Goal: Task Accomplishment & Management: Manage account settings

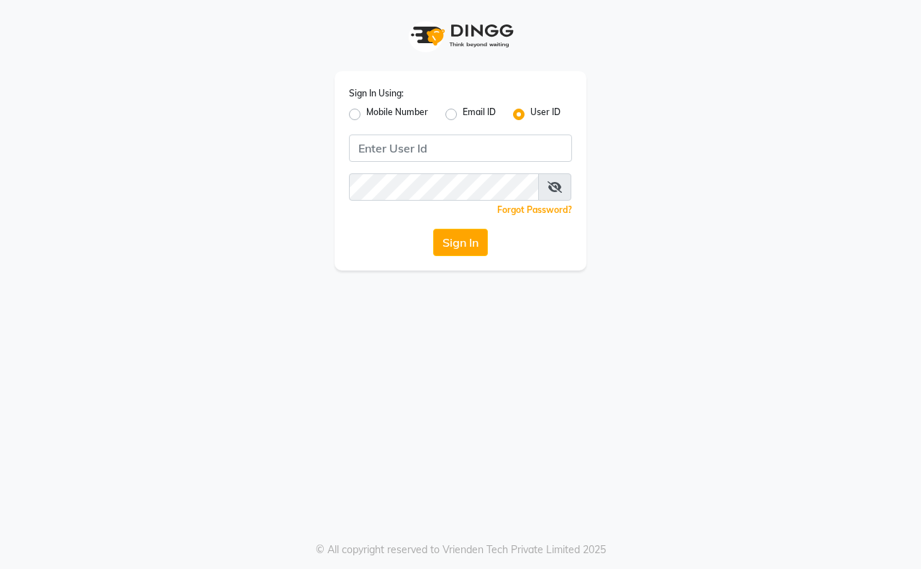
click at [372, 115] on label "Mobile Number" at bounding box center [397, 114] width 62 height 17
click at [372, 115] on input "Mobile Number" at bounding box center [370, 110] width 9 height 9
radio input "true"
radio input "false"
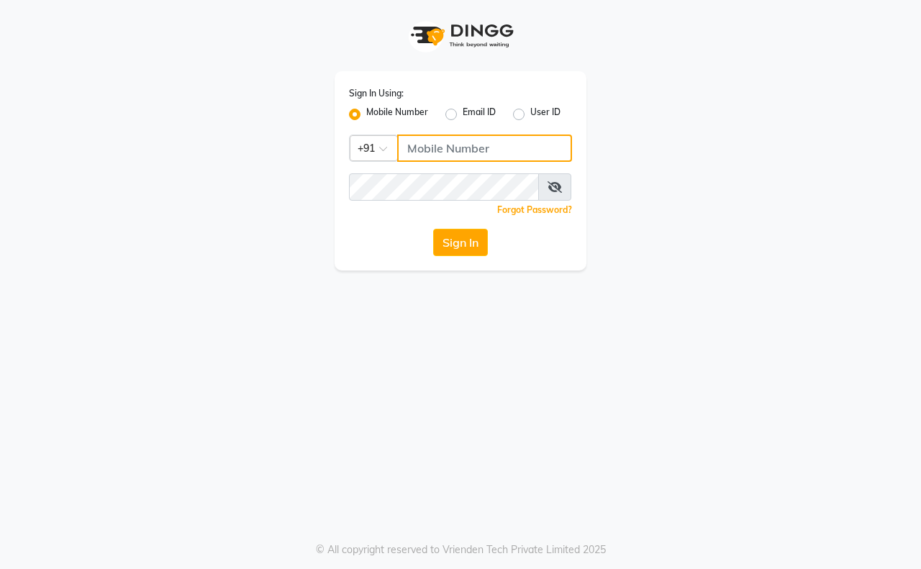
click at [406, 153] on input "Username" at bounding box center [484, 148] width 175 height 27
type input "9326379580"
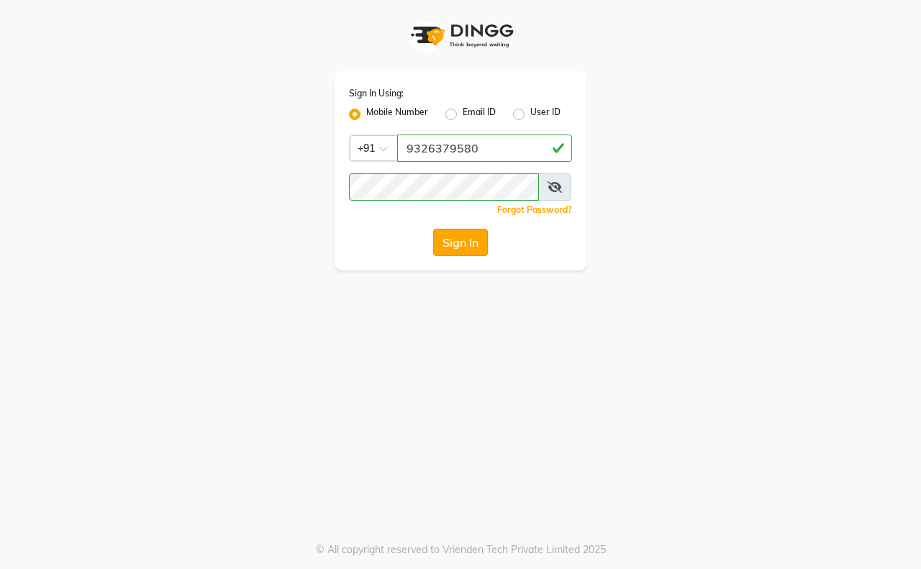
click at [458, 242] on button "Sign In" at bounding box center [460, 242] width 55 height 27
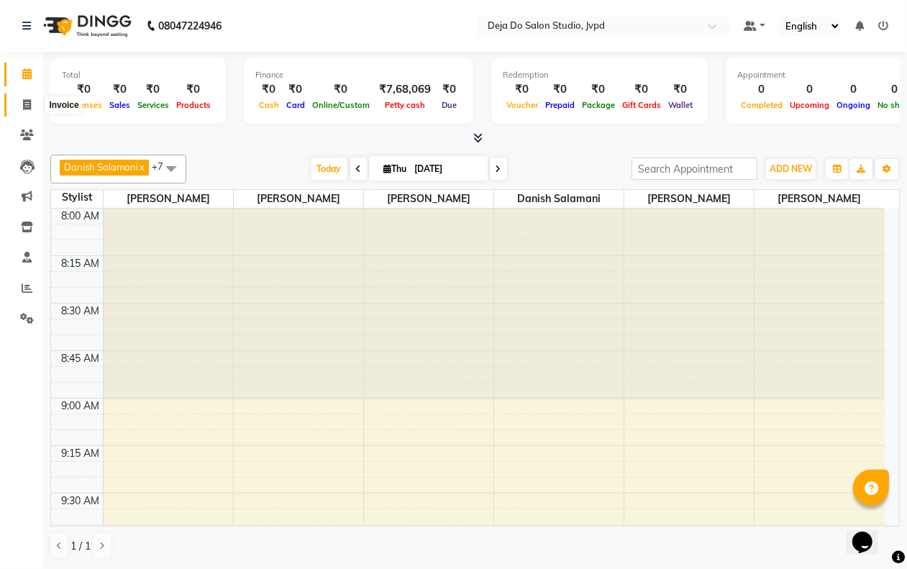
click at [26, 101] on icon at bounding box center [27, 104] width 8 height 11
select select "7295"
select select "service"
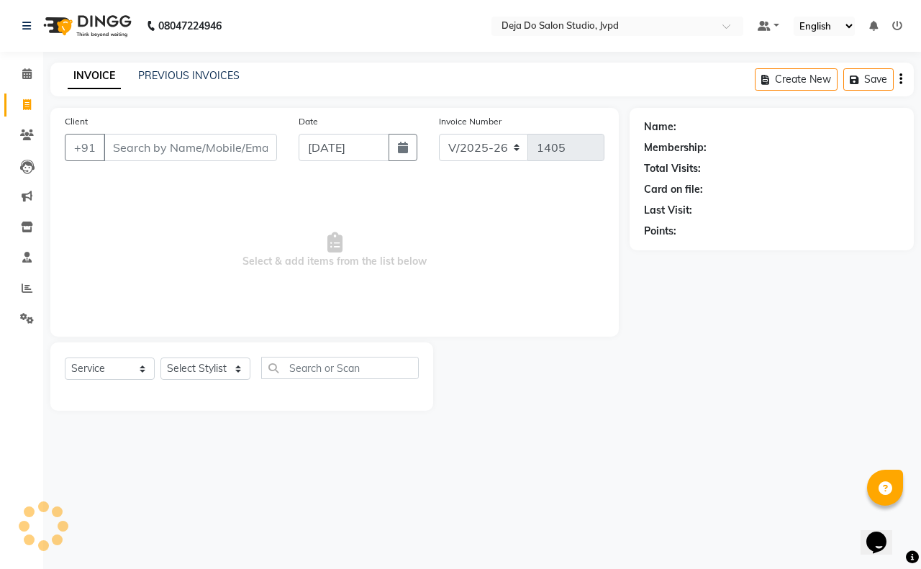
click at [151, 139] on input "Client" at bounding box center [190, 147] width 173 height 27
click at [175, 142] on input "Client" at bounding box center [190, 147] width 173 height 27
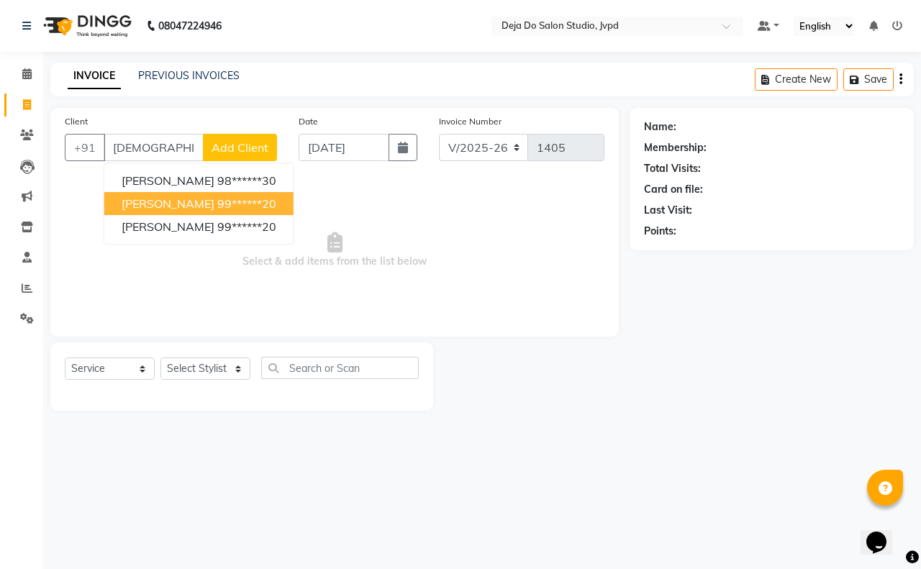
click at [220, 200] on ngb-highlight "99******20" at bounding box center [246, 203] width 59 height 14
type input "99******20"
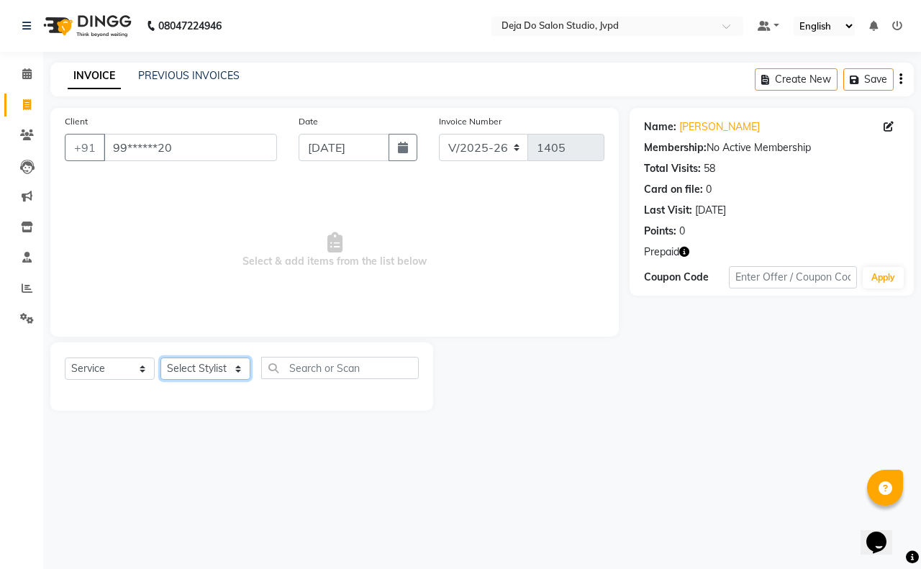
click at [220, 364] on select "Select Stylist Aditi Admin Anam Sheikh Arifa Shaikh Danish Salamani Farida Fati…" at bounding box center [205, 369] width 90 height 22
select select "62497"
click at [160, 358] on select "Select Stylist Aditi Admin Anam Sheikh Arifa Shaikh Danish Salamani Farida Fati…" at bounding box center [205, 369] width 90 height 22
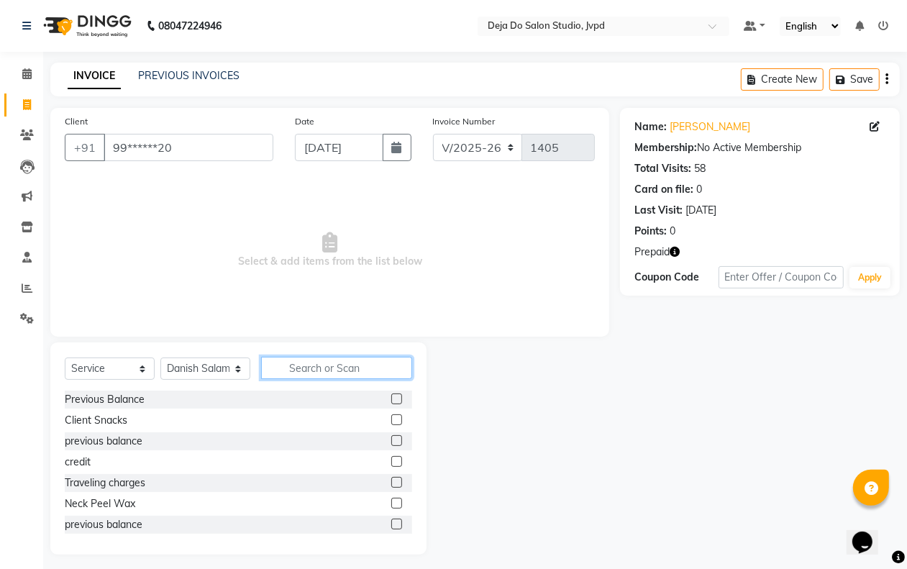
click at [339, 362] on input "text" at bounding box center [336, 368] width 151 height 22
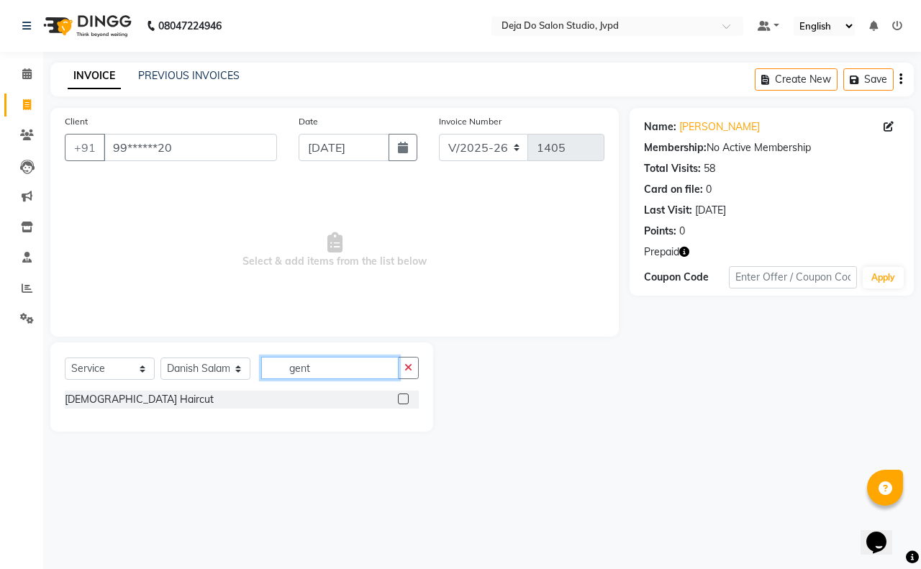
type input "gent"
click at [409, 391] on div at bounding box center [408, 400] width 21 height 18
click at [403, 397] on label at bounding box center [403, 399] width 11 height 11
click at [403, 397] on input "checkbox" at bounding box center [402, 399] width 9 height 9
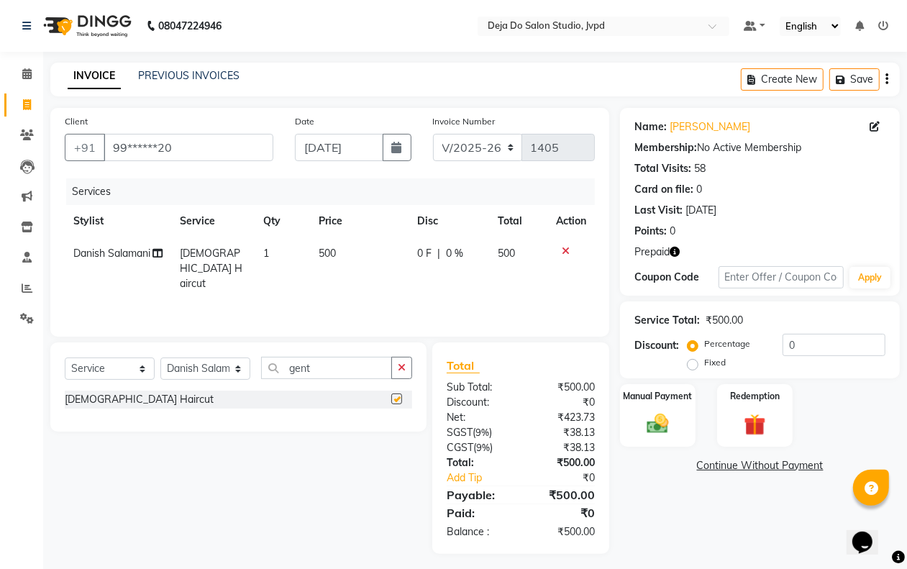
checkbox input "false"
click at [396, 144] on icon "button" at bounding box center [397, 148] width 10 height 12
select select "9"
select select "2025"
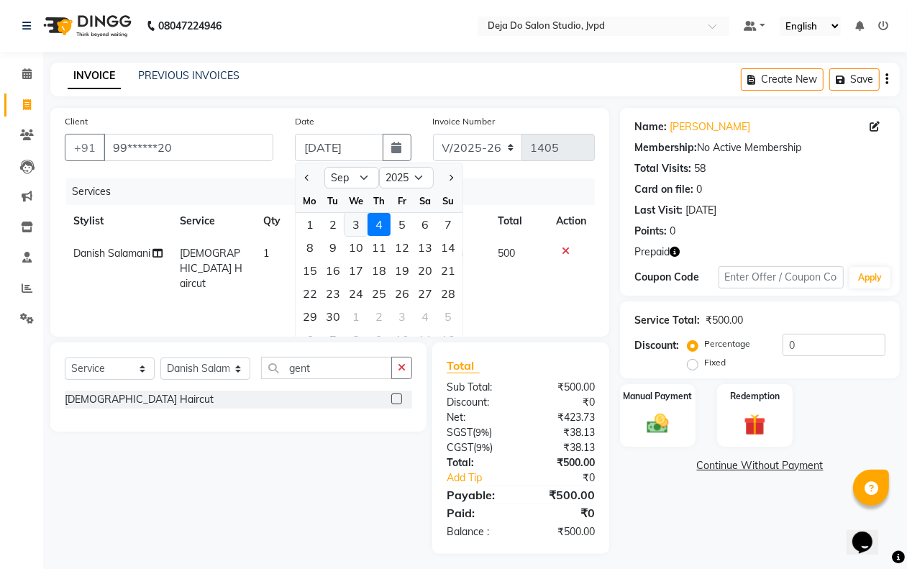
click at [354, 214] on div "3" at bounding box center [356, 224] width 23 height 23
type input "03-09-2025"
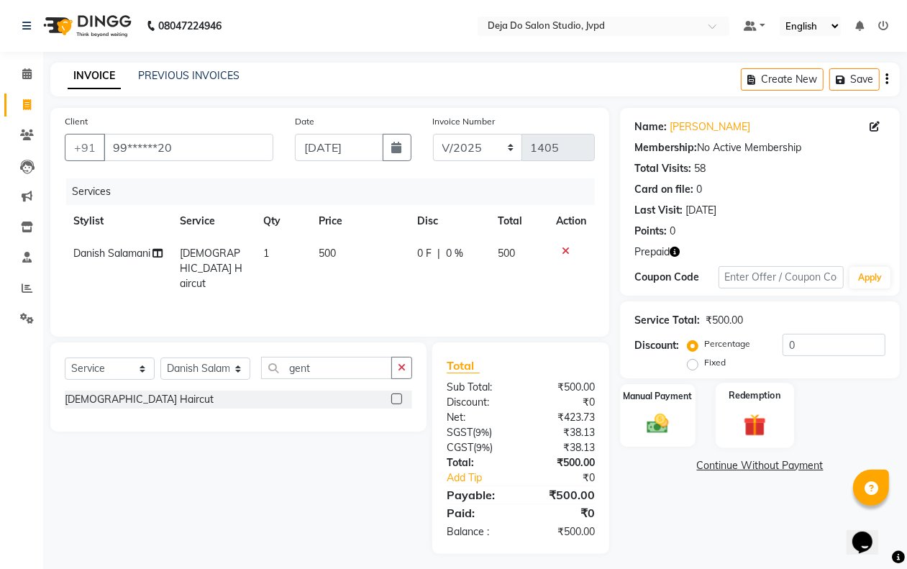
click at [753, 394] on label "Redemption" at bounding box center [755, 395] width 52 height 14
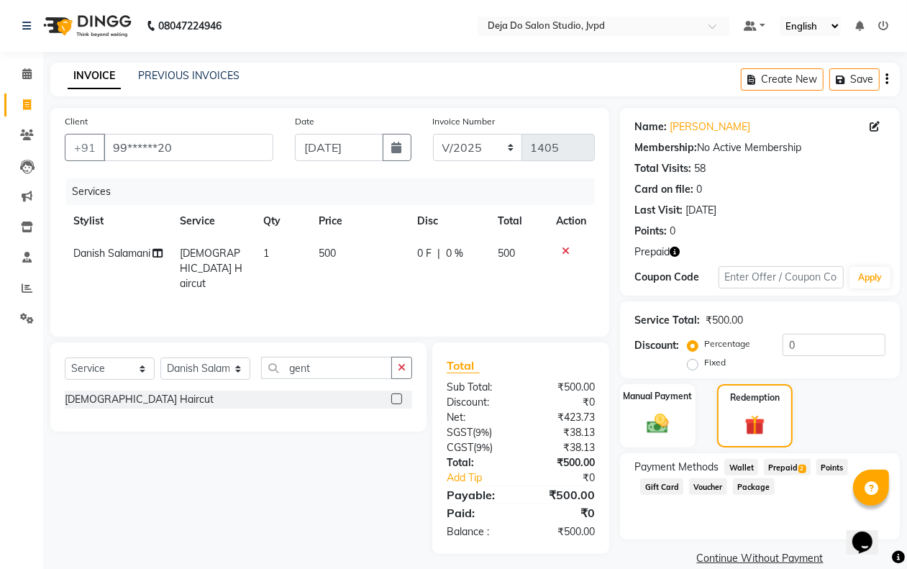
click at [806, 466] on span "Prepaid 2" at bounding box center [787, 467] width 47 height 17
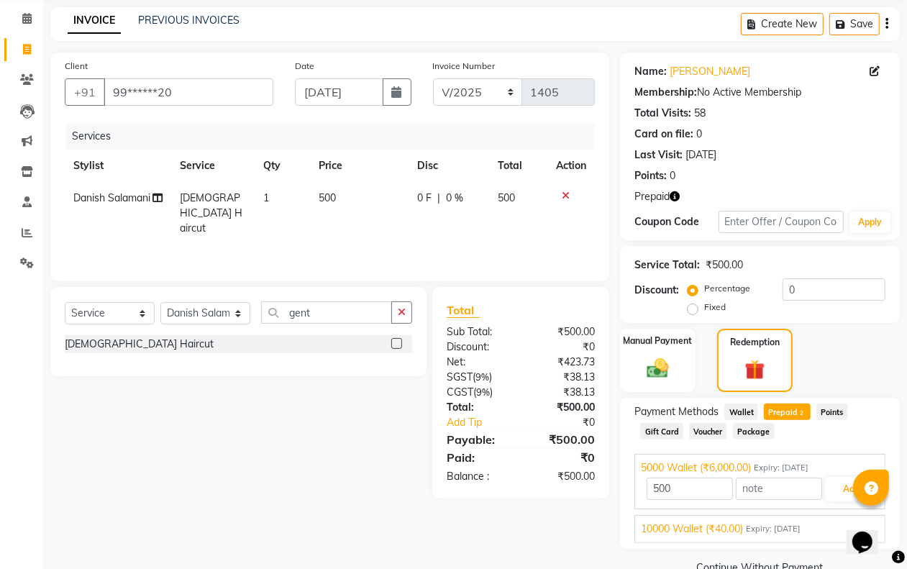
scroll to position [86, 0]
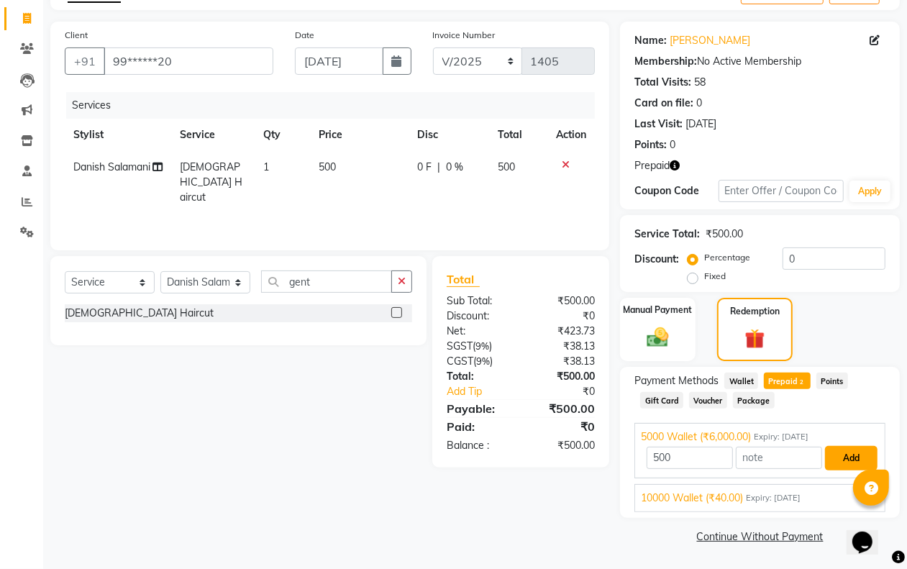
click at [858, 454] on button "Add" at bounding box center [851, 458] width 53 height 24
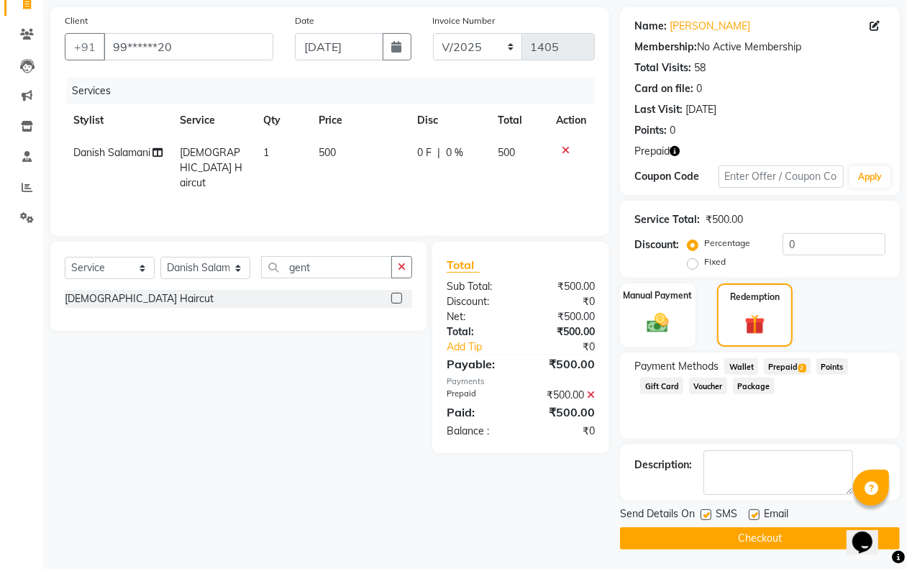
scroll to position [103, 0]
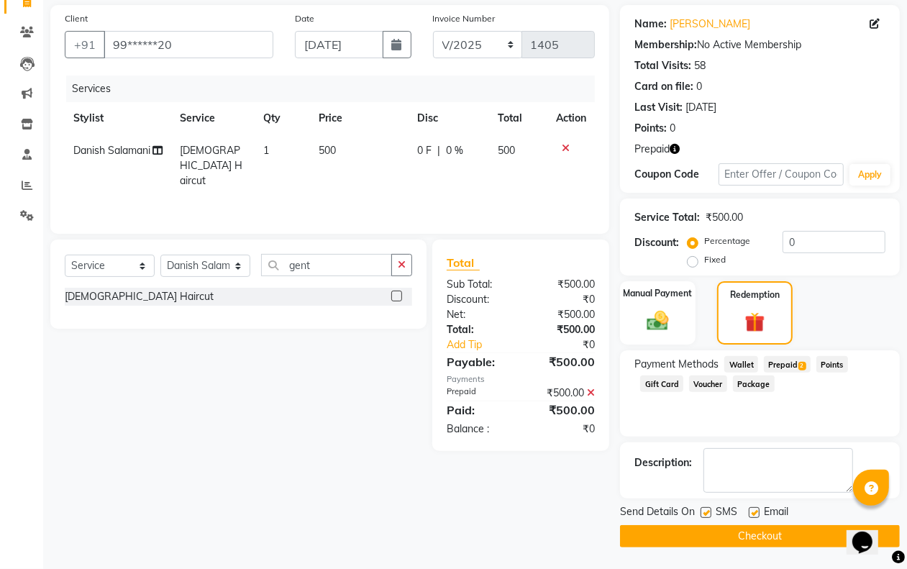
click at [778, 541] on button "Checkout" at bounding box center [760, 536] width 280 height 22
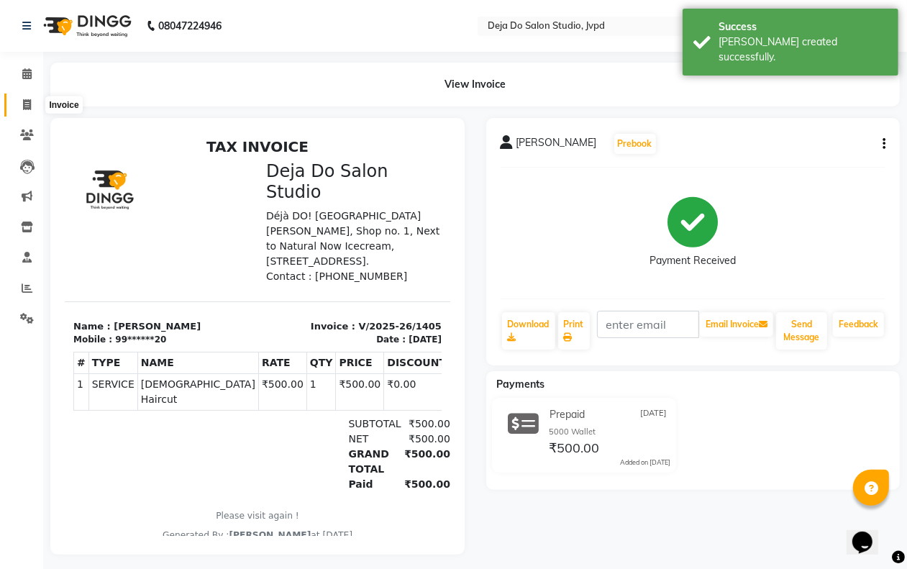
click at [19, 109] on span at bounding box center [26, 105] width 25 height 17
select select "7295"
select select "service"
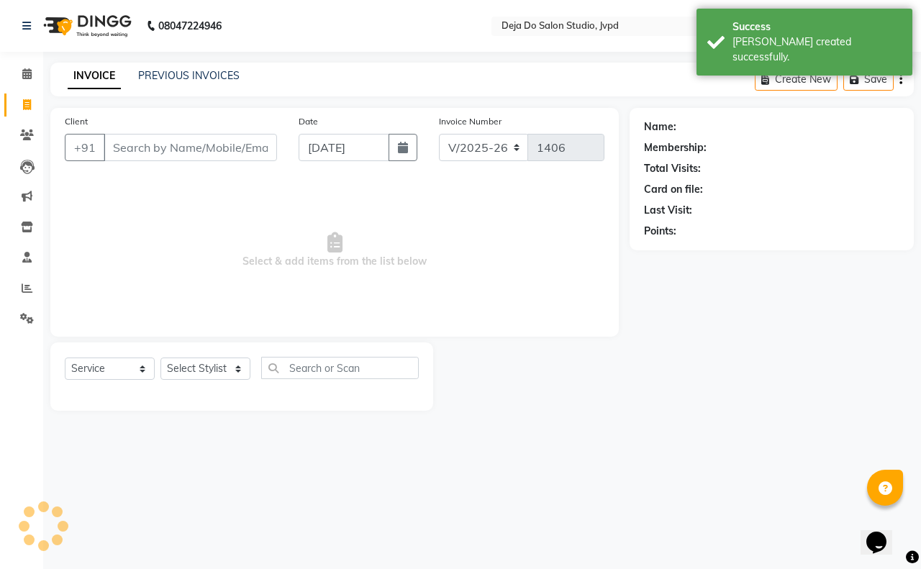
click at [124, 134] on input "Client" at bounding box center [190, 147] width 173 height 27
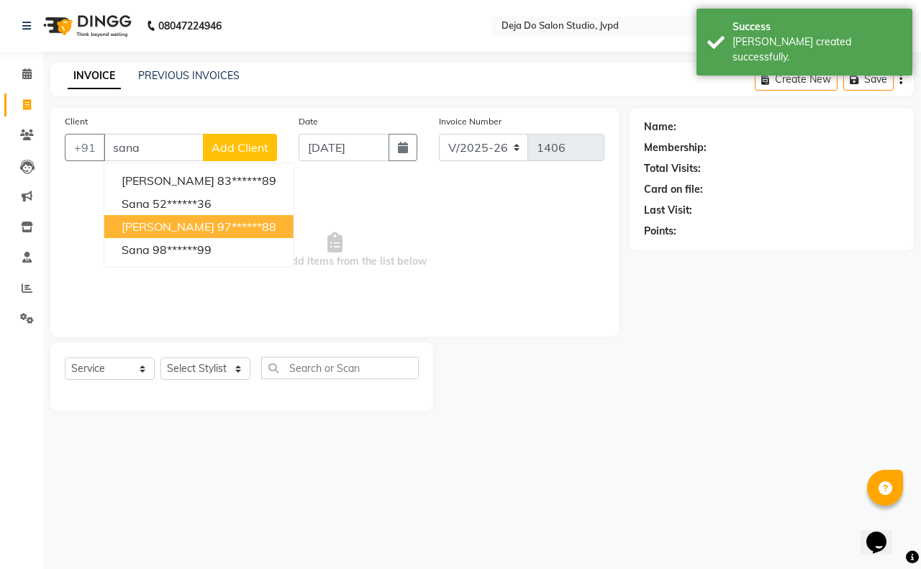
click at [207, 220] on span "[PERSON_NAME]" at bounding box center [168, 226] width 93 height 14
type input "97******88"
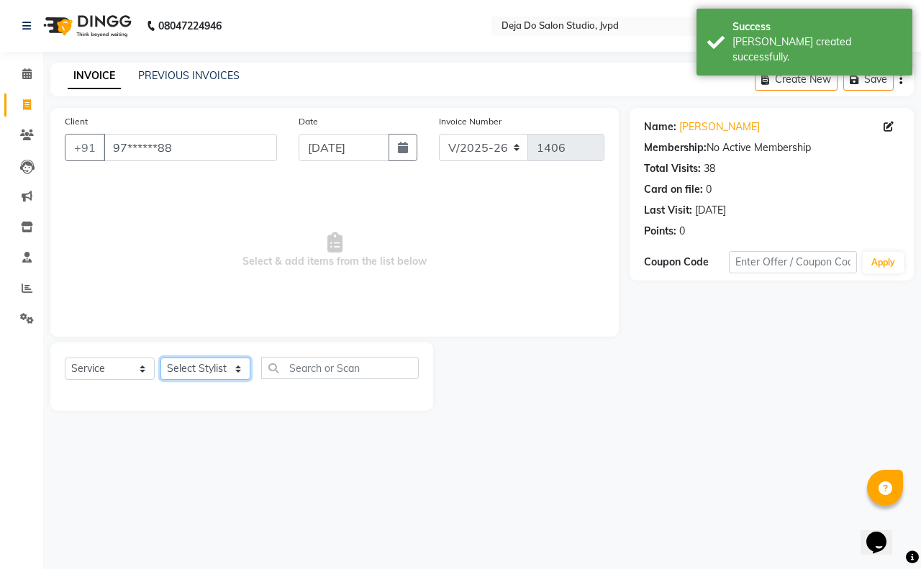
click at [225, 368] on select "Select Stylist Aditi Admin Anam Sheikh Arifa Shaikh Danish Salamani Farida Fati…" at bounding box center [205, 369] width 90 height 22
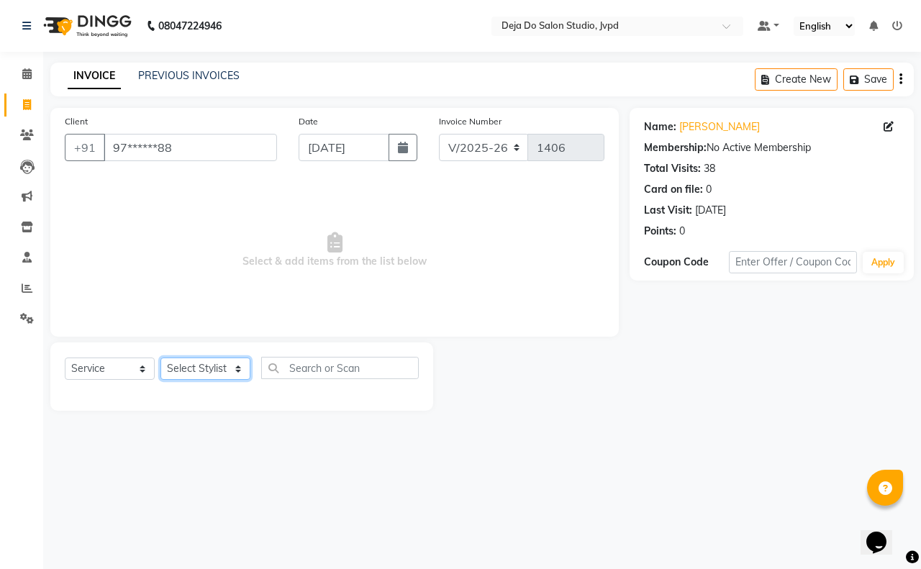
select select "62497"
click at [160, 358] on select "Select Stylist Aditi Admin Anam Sheikh Arifa Shaikh Danish Salamani Farida Fati…" at bounding box center [205, 369] width 90 height 22
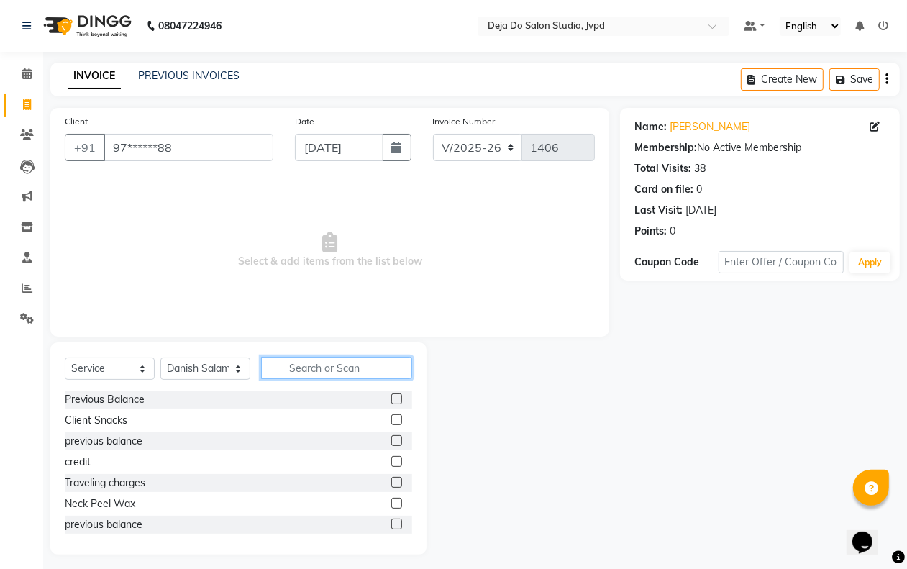
click at [326, 358] on input "text" at bounding box center [336, 368] width 151 height 22
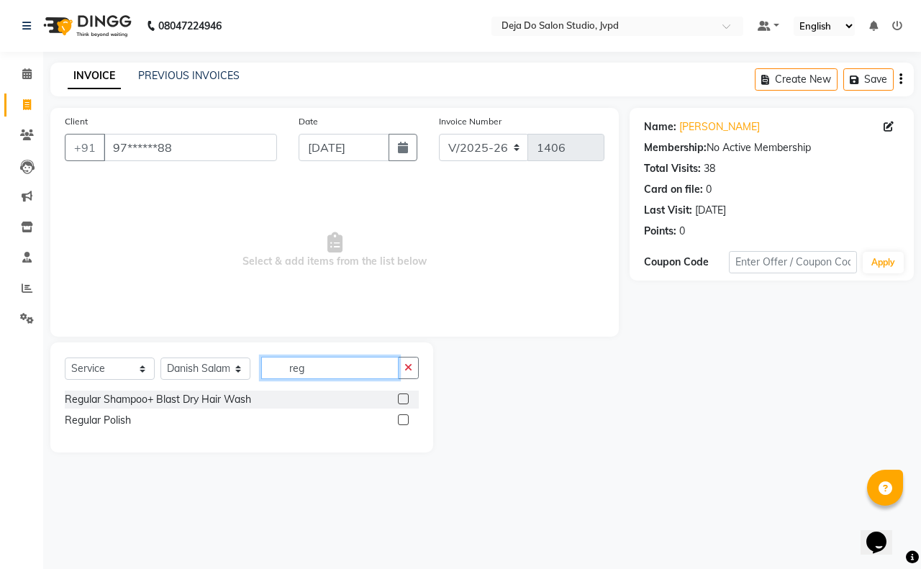
type input "reg"
click at [403, 401] on label at bounding box center [403, 399] width 11 height 11
click at [403, 401] on input "checkbox" at bounding box center [402, 399] width 9 height 9
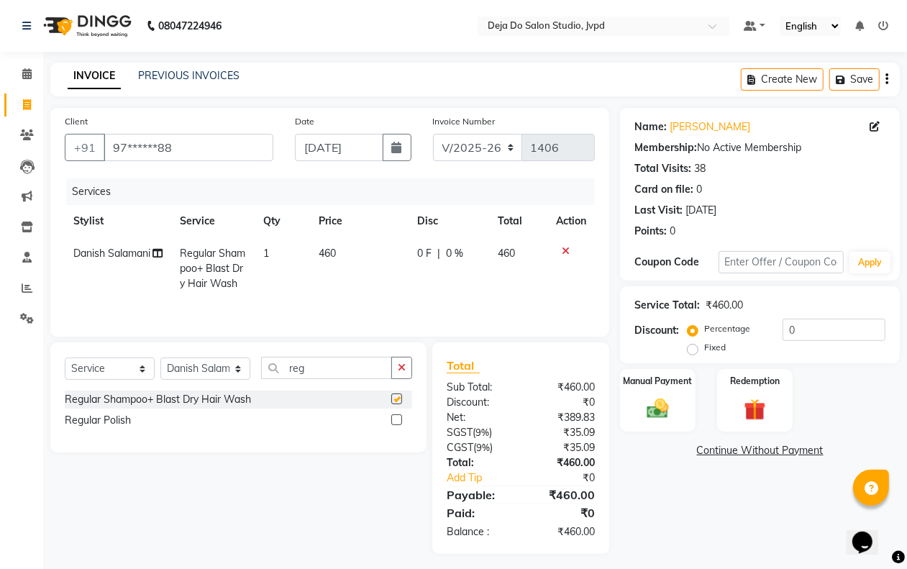
checkbox input "false"
click at [376, 273] on td "460" at bounding box center [359, 268] width 99 height 63
select select "62497"
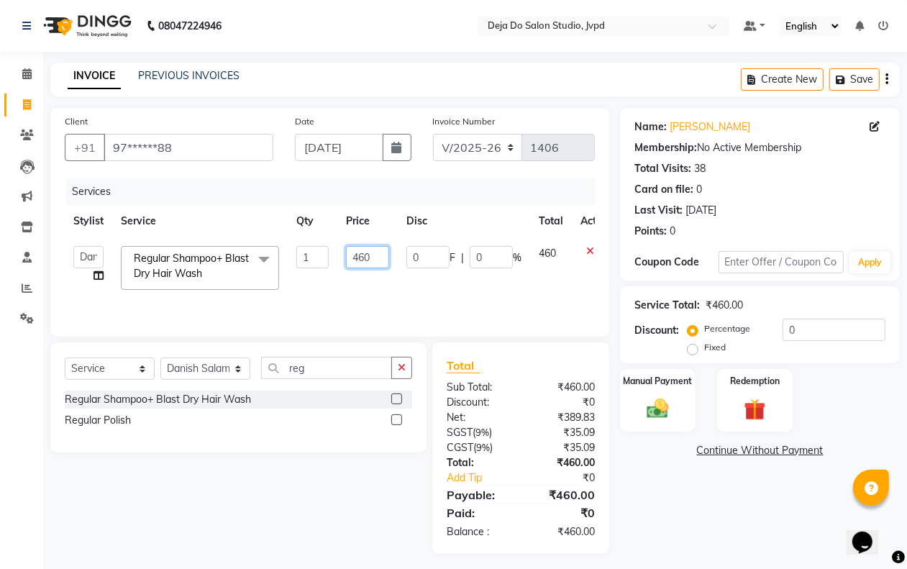
click at [364, 250] on input "460" at bounding box center [367, 257] width 43 height 22
type input "500"
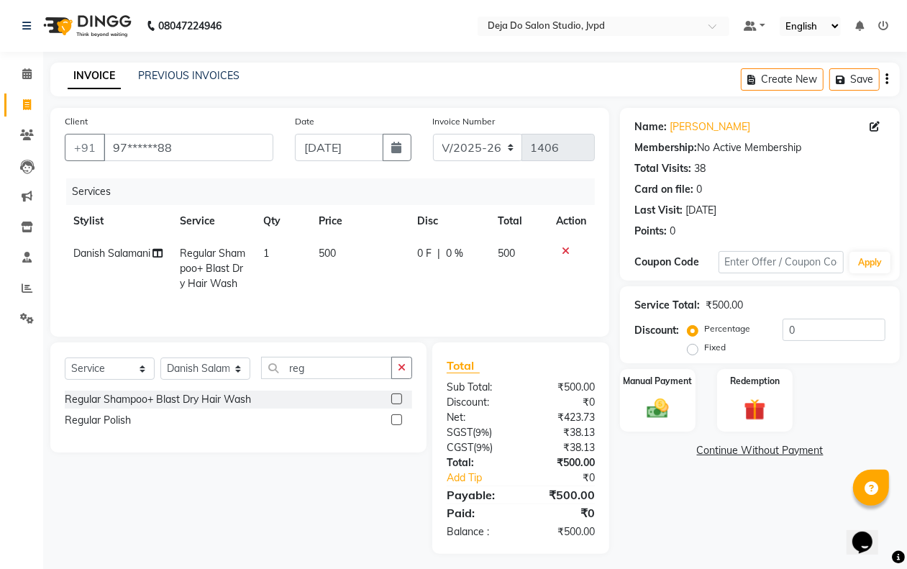
click at [380, 281] on td "500" at bounding box center [359, 268] width 99 height 63
select select "62497"
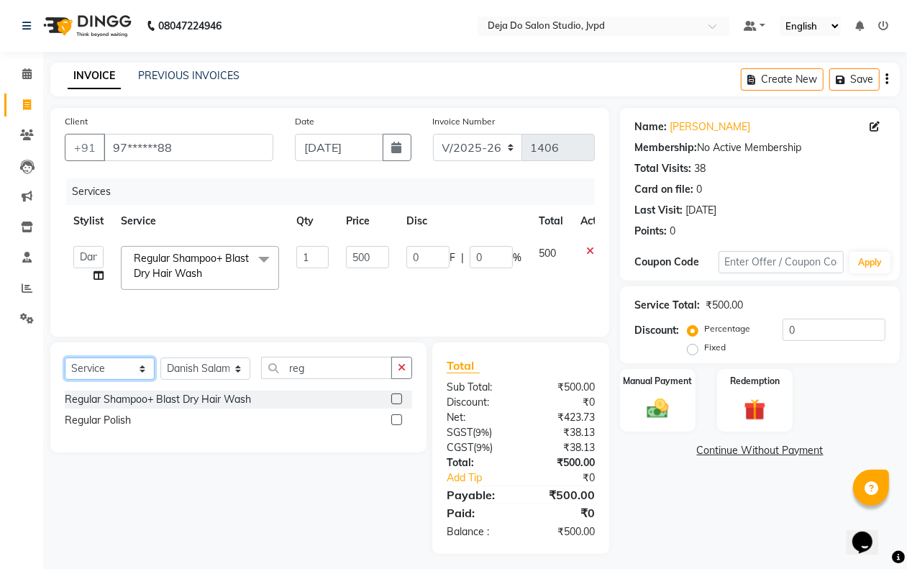
click at [99, 372] on select "Select Service Product Membership Package Voucher Prepaid Gift Card" at bounding box center [110, 369] width 90 height 22
click at [65, 358] on select "Select Service Product Membership Package Voucher Prepaid Gift Card" at bounding box center [110, 369] width 90 height 22
click at [393, 398] on label at bounding box center [396, 399] width 11 height 11
click at [393, 398] on input "checkbox" at bounding box center [395, 399] width 9 height 9
select select "select"
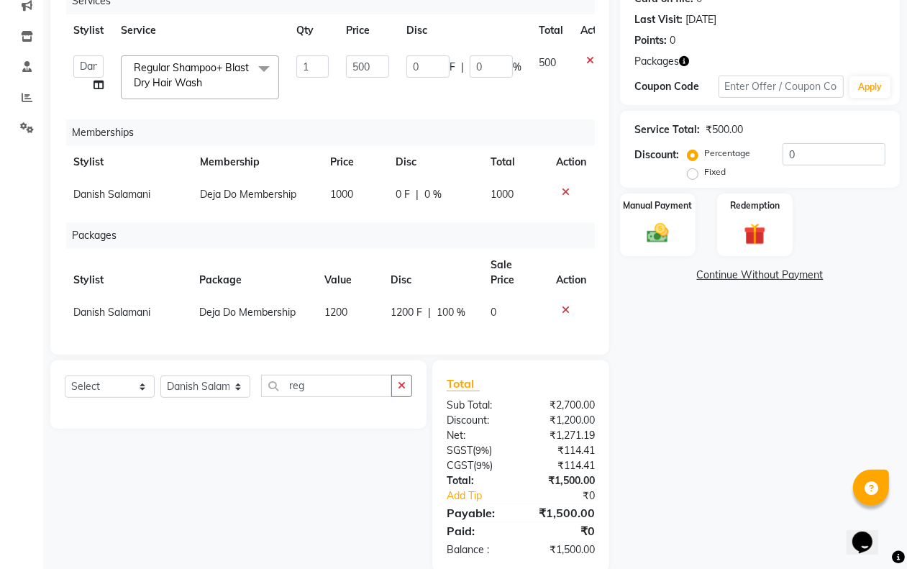
scroll to position [213, 0]
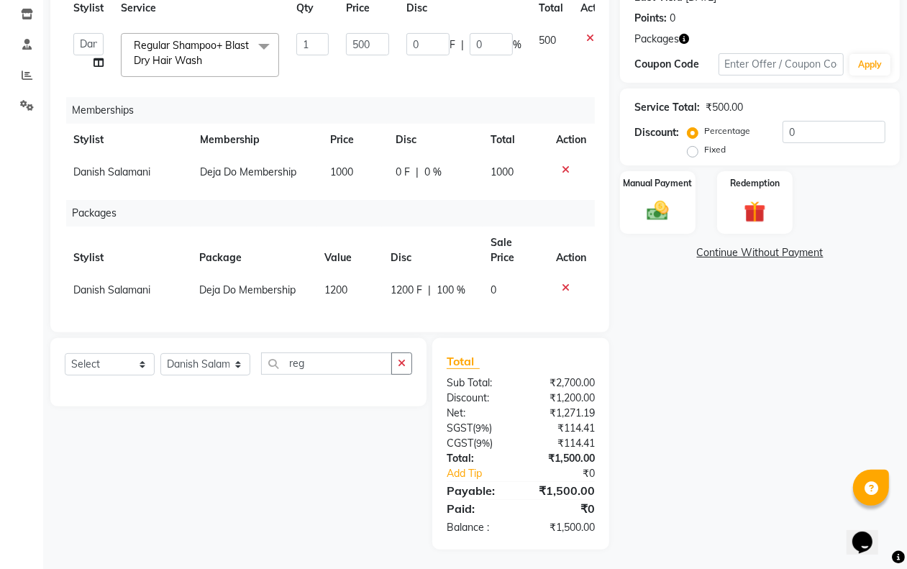
click at [335, 283] on span "1200" at bounding box center [336, 289] width 23 height 13
select select "62497"
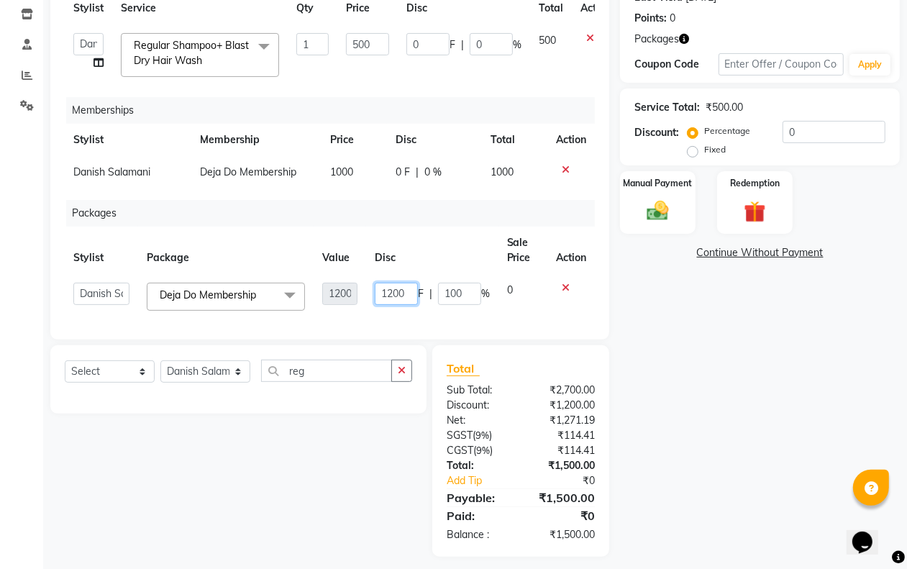
click at [378, 283] on input "1200" at bounding box center [396, 294] width 43 height 22
click at [380, 284] on input "1200" at bounding box center [396, 294] width 43 height 22
type input "1000"
click at [403, 260] on th "Disc" at bounding box center [432, 250] width 132 height 47
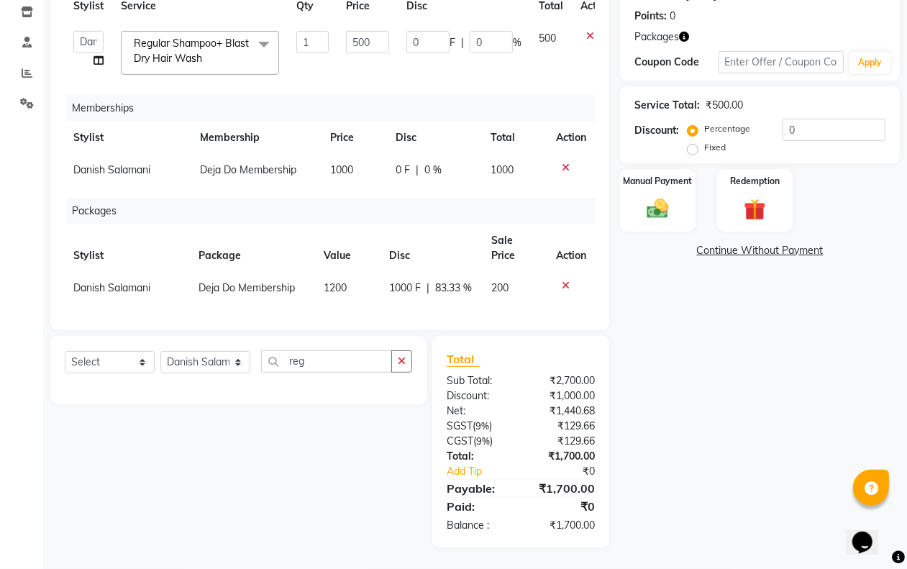
scroll to position [22, 0]
click at [343, 272] on td "1200" at bounding box center [348, 288] width 66 height 32
select select "62497"
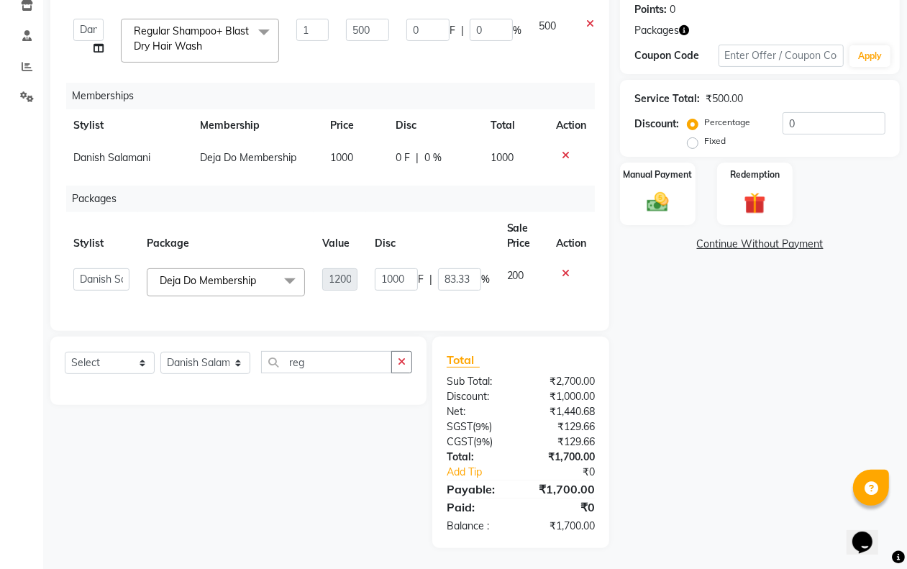
click at [423, 212] on th "Disc" at bounding box center [432, 235] width 132 height 47
click at [562, 268] on icon at bounding box center [566, 273] width 8 height 10
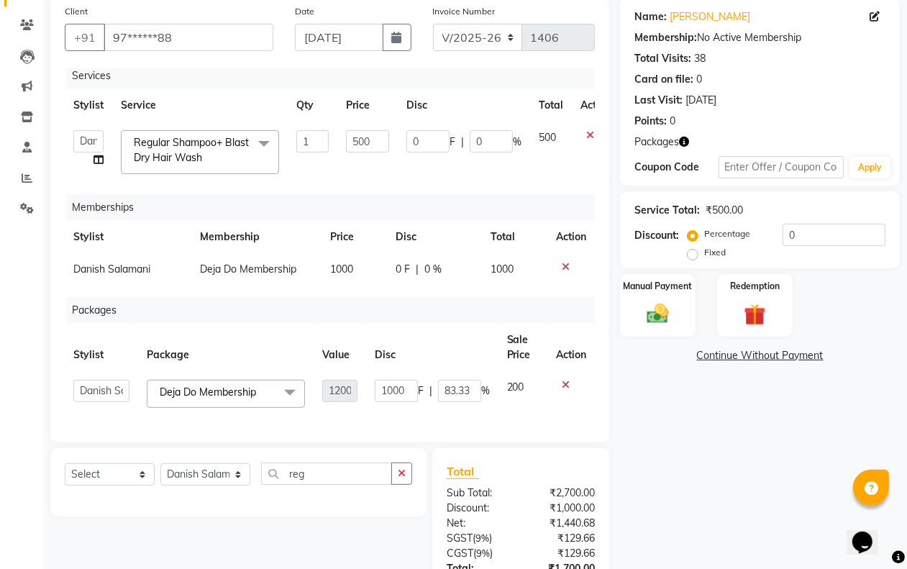
scroll to position [0, 0]
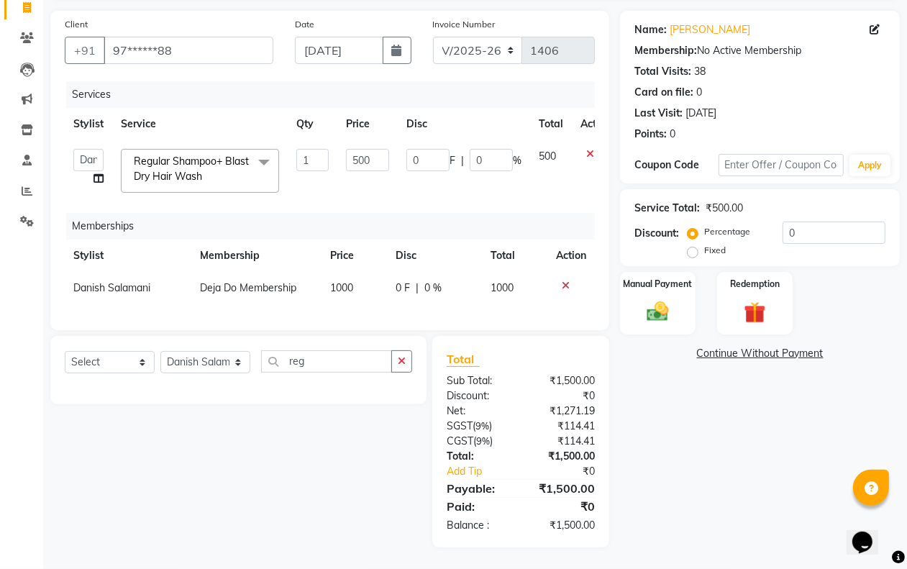
click at [404, 350] on button "button" at bounding box center [401, 361] width 21 height 22
click at [398, 389] on label at bounding box center [396, 392] width 11 height 11
click at [398, 389] on input "checkbox" at bounding box center [395, 392] width 9 height 9
checkbox input "false"
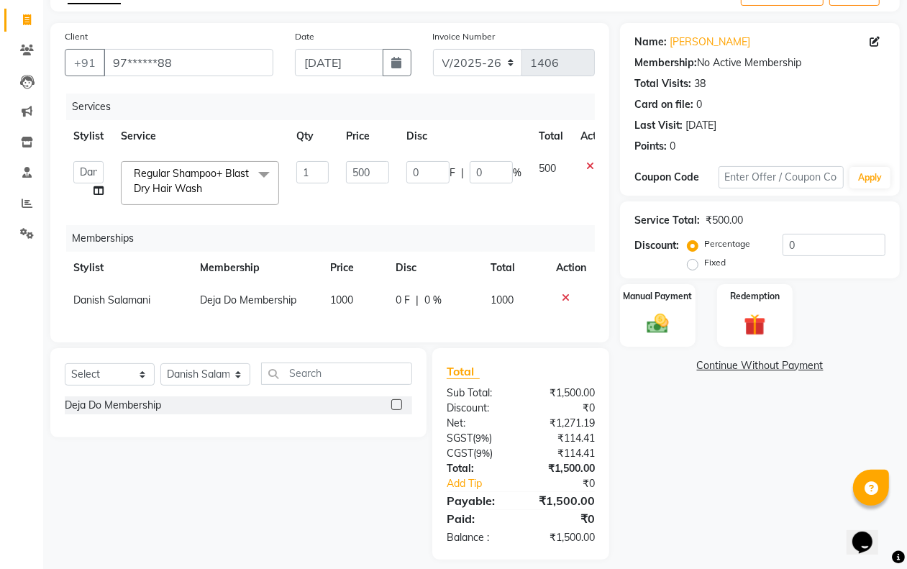
scroll to position [110, 0]
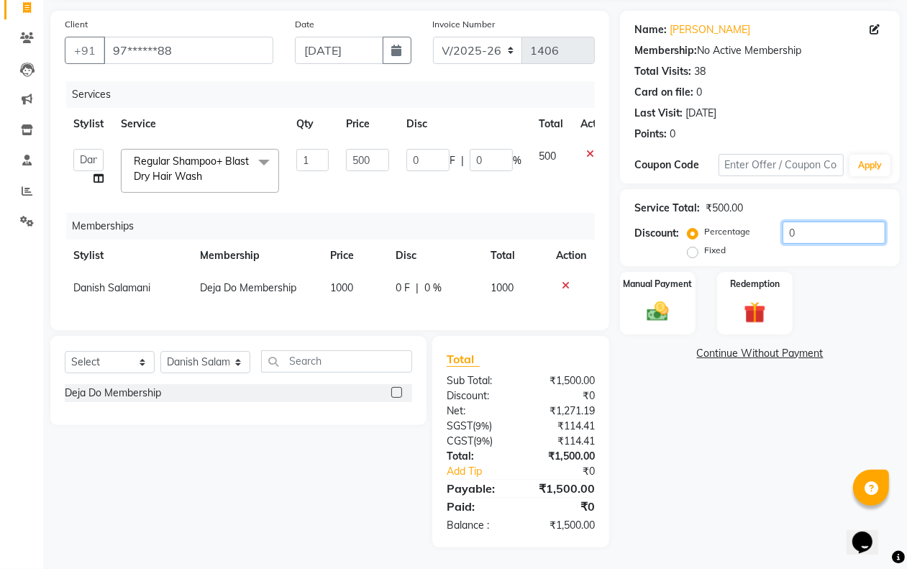
click at [822, 222] on input "0" at bounding box center [834, 233] width 103 height 22
type input "1"
type input "5"
type input "1"
type input "15"
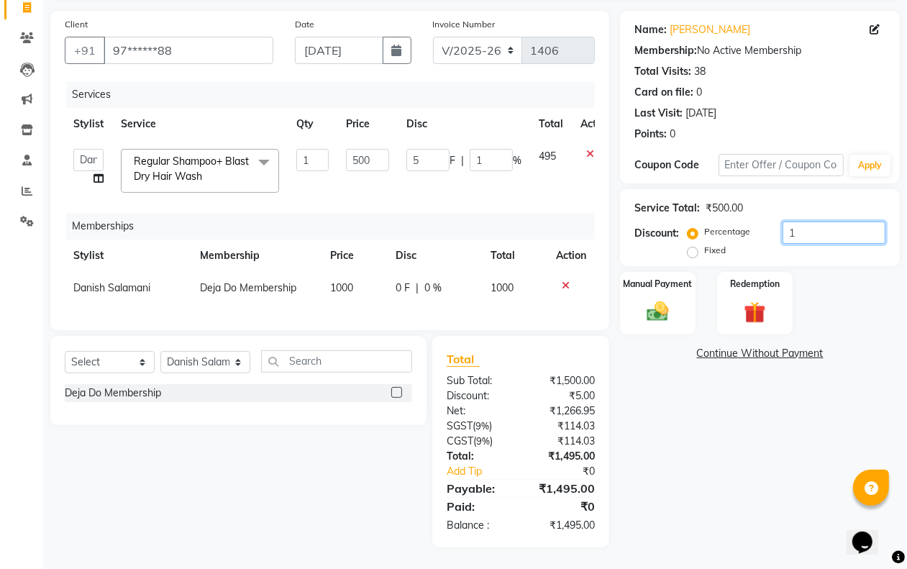
type input "75"
type input "15"
click at [822, 378] on div "Name: Sana Godhrawala Membership: No Active Membership Total Visits: 38 Card on…" at bounding box center [765, 279] width 291 height 537
click at [652, 299] on img at bounding box center [658, 312] width 36 height 26
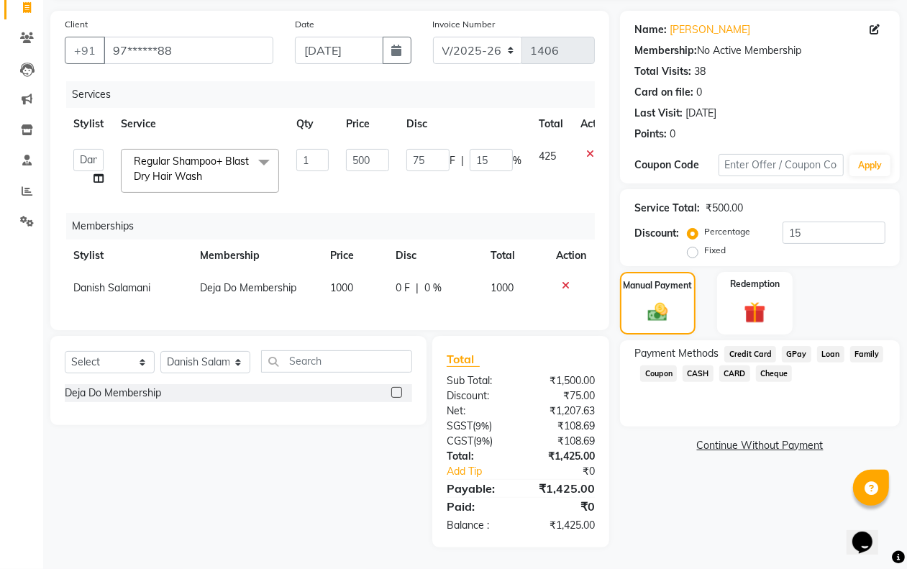
click at [699, 365] on span "CASH" at bounding box center [698, 373] width 31 height 17
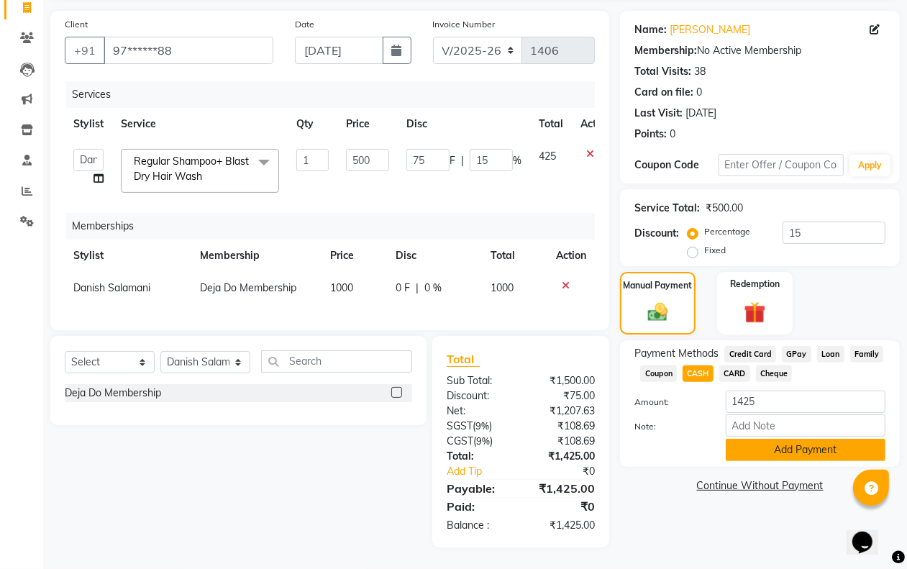
click at [753, 439] on button "Add Payment" at bounding box center [806, 450] width 160 height 22
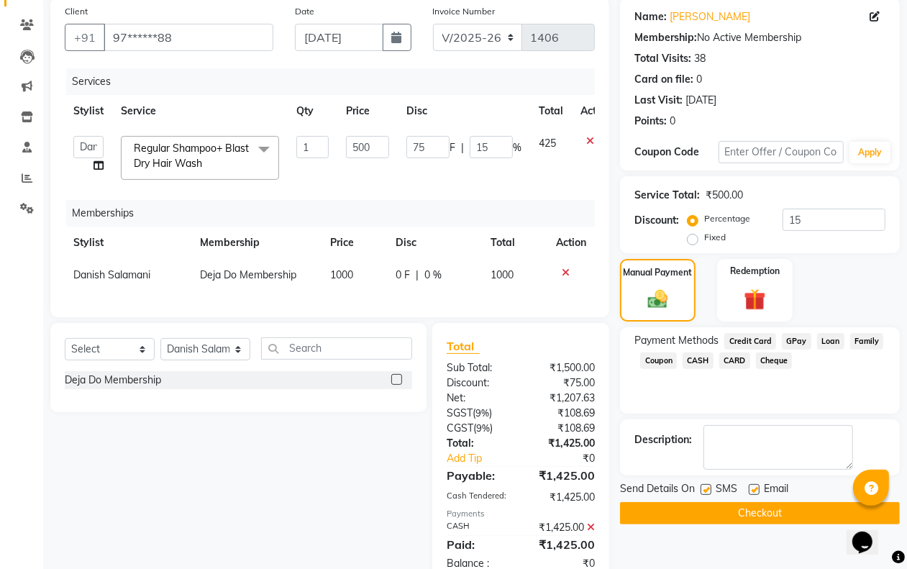
click at [706, 507] on button "Checkout" at bounding box center [760, 513] width 280 height 22
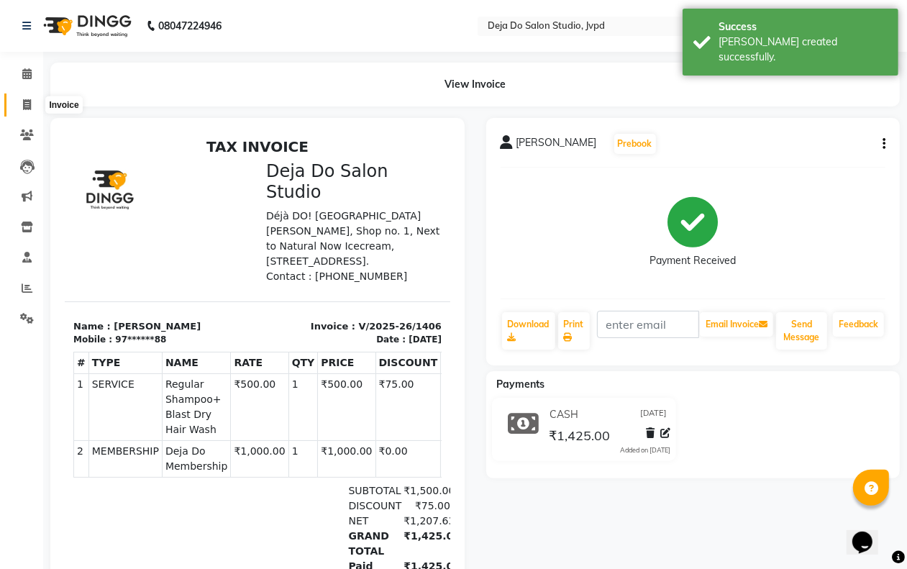
click at [23, 102] on icon at bounding box center [27, 104] width 8 height 11
select select "7295"
select select "service"
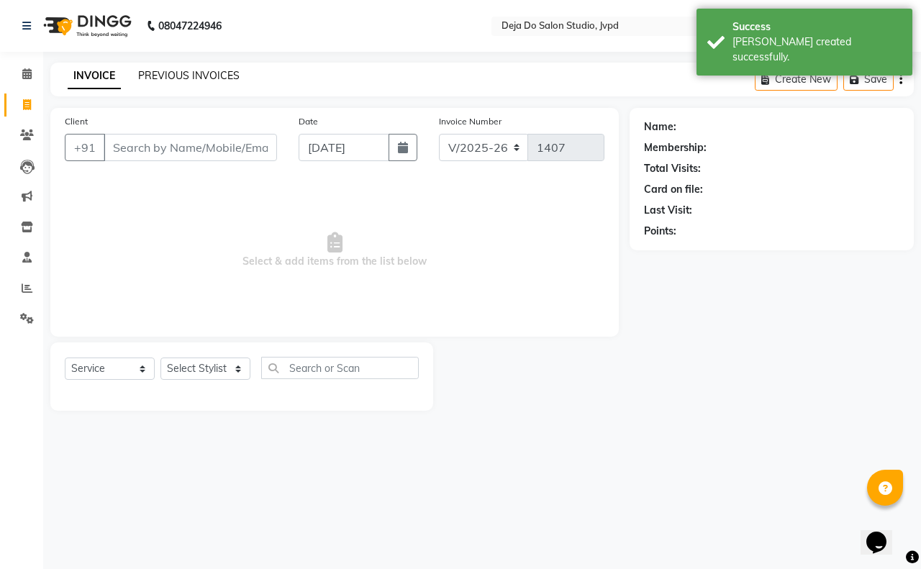
click at [173, 77] on link "PREVIOUS INVOICES" at bounding box center [188, 75] width 101 height 13
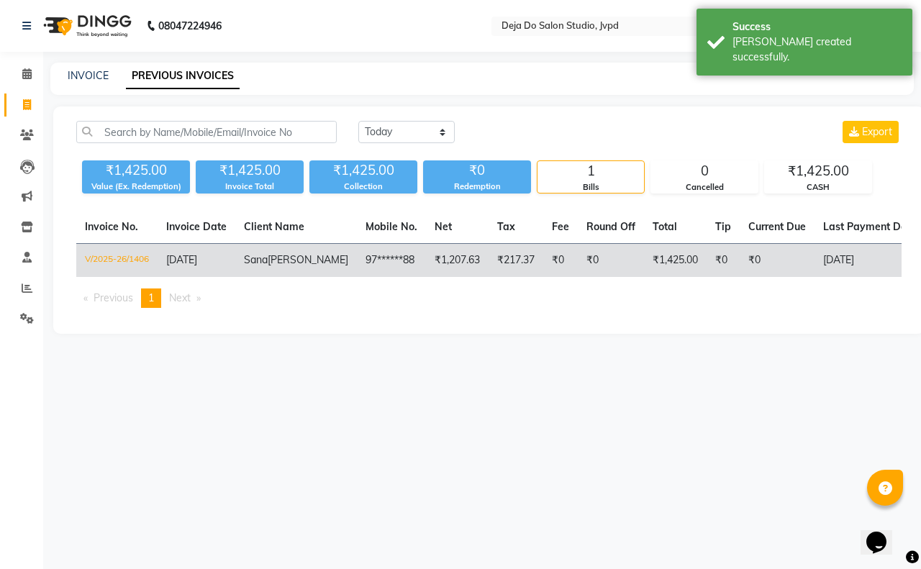
click at [836, 252] on td "[DATE]" at bounding box center [869, 261] width 111 height 34
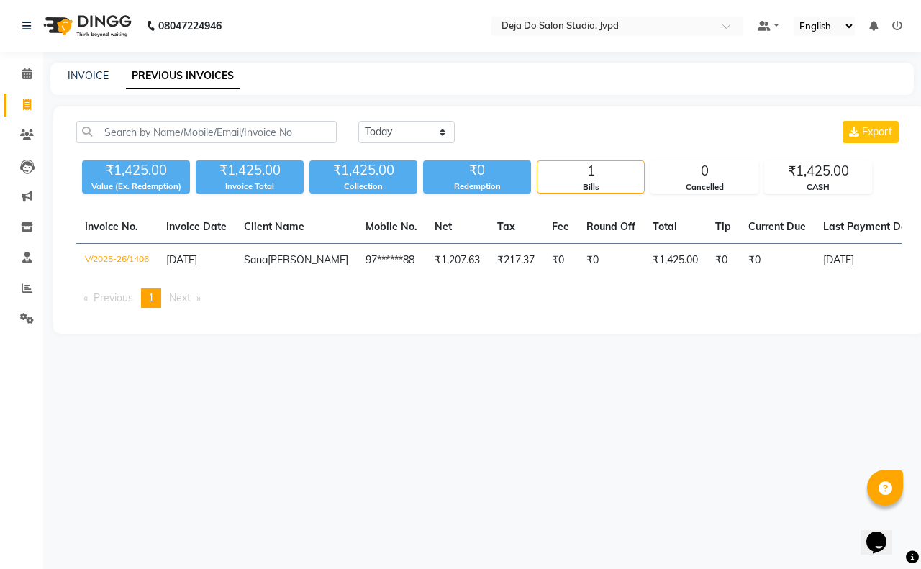
click at [99, 85] on div "INVOICE PREVIOUS INVOICES" at bounding box center [481, 79] width 863 height 32
click at [99, 78] on link "INVOICE" at bounding box center [88, 75] width 41 height 13
select select "service"
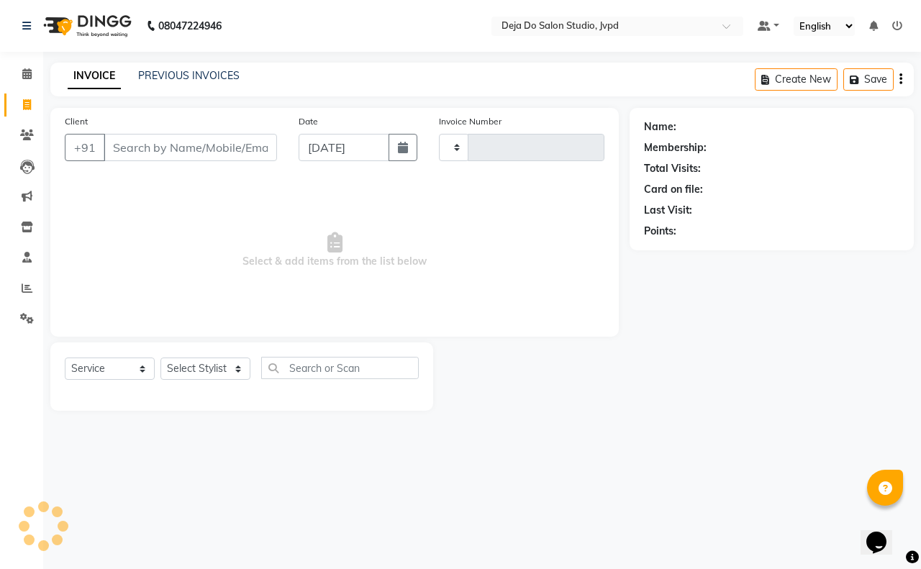
type input "1407"
select select "7295"
click at [157, 147] on input "Client" at bounding box center [190, 147] width 173 height 27
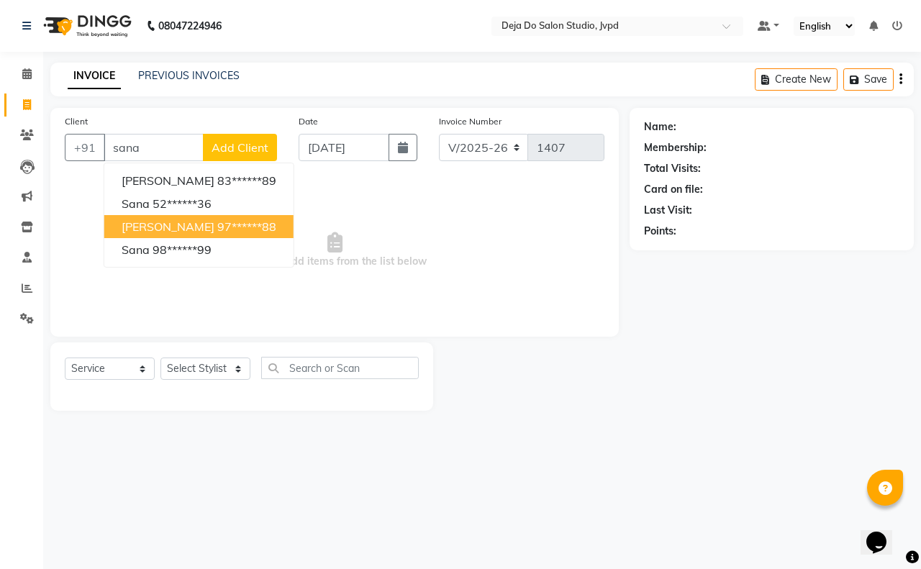
click at [195, 222] on span "[PERSON_NAME]" at bounding box center [168, 226] width 93 height 14
type input "97******88"
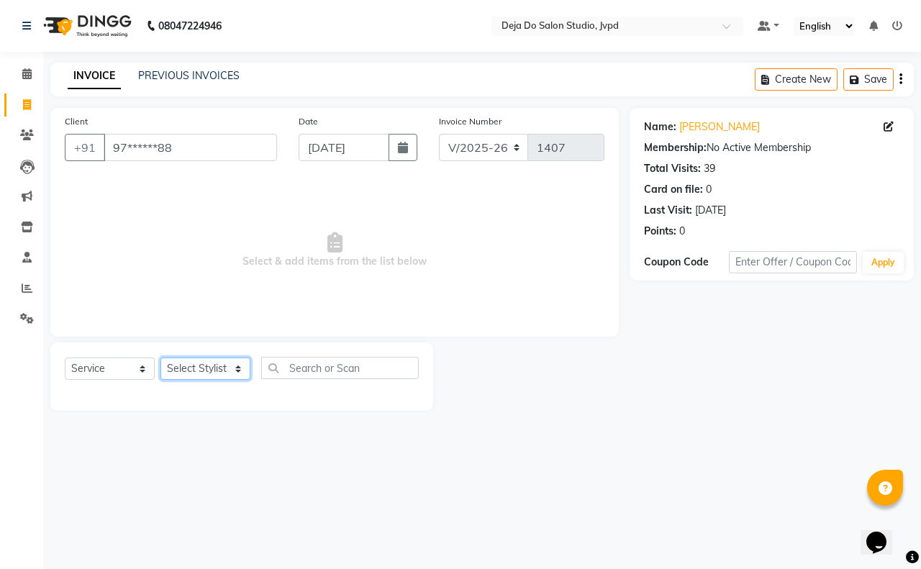
click at [183, 358] on select "Select Stylist Aditi Admin Anam Sheikh Arifa Shaikh Danish Salamani Farida Fati…" at bounding box center [205, 369] width 90 height 22
select select "62497"
click at [160, 358] on select "Select Stylist Aditi Admin Anam Sheikh Arifa Shaikh Danish Salamani Farida Fati…" at bounding box center [205, 369] width 90 height 22
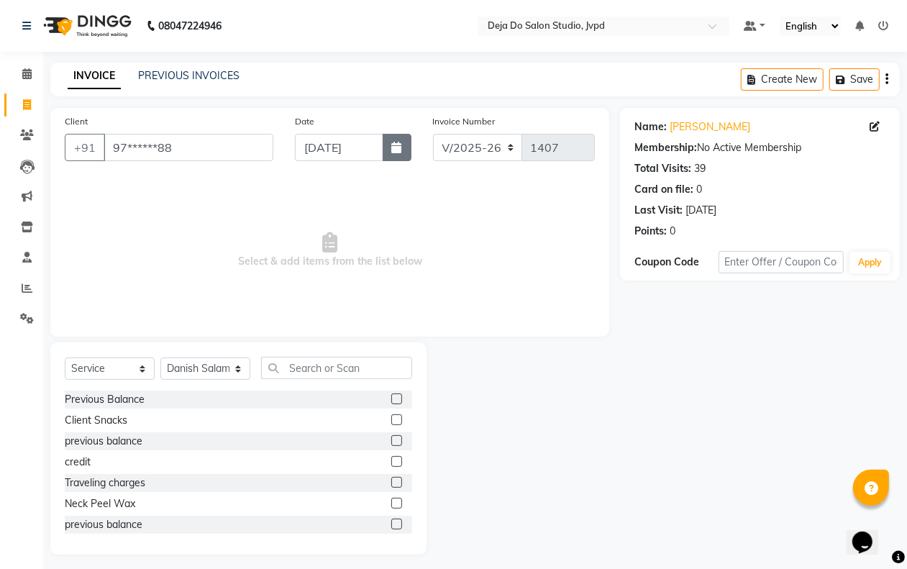
click at [392, 142] on icon "button" at bounding box center [397, 148] width 10 height 12
select select "9"
select select "2025"
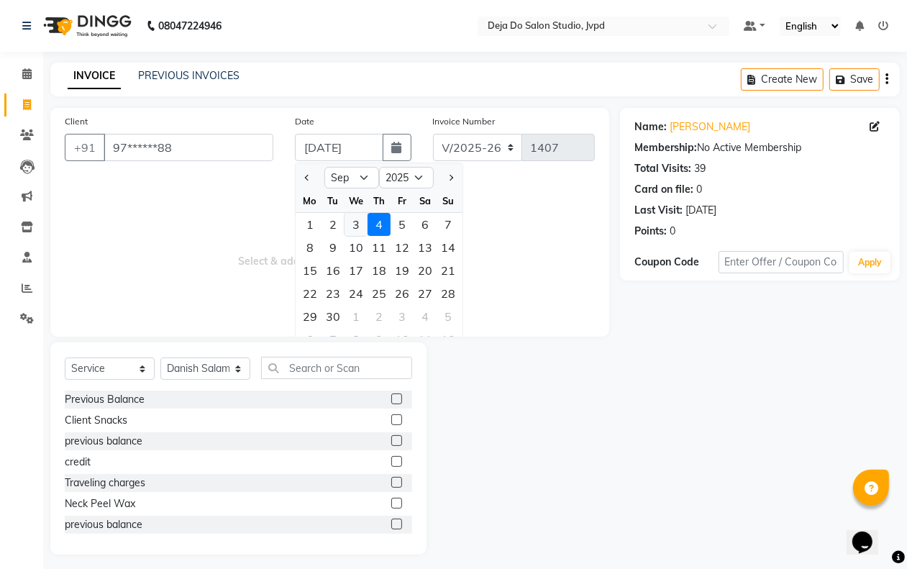
click at [350, 219] on div "3" at bounding box center [356, 224] width 23 height 23
type input "03-09-2025"
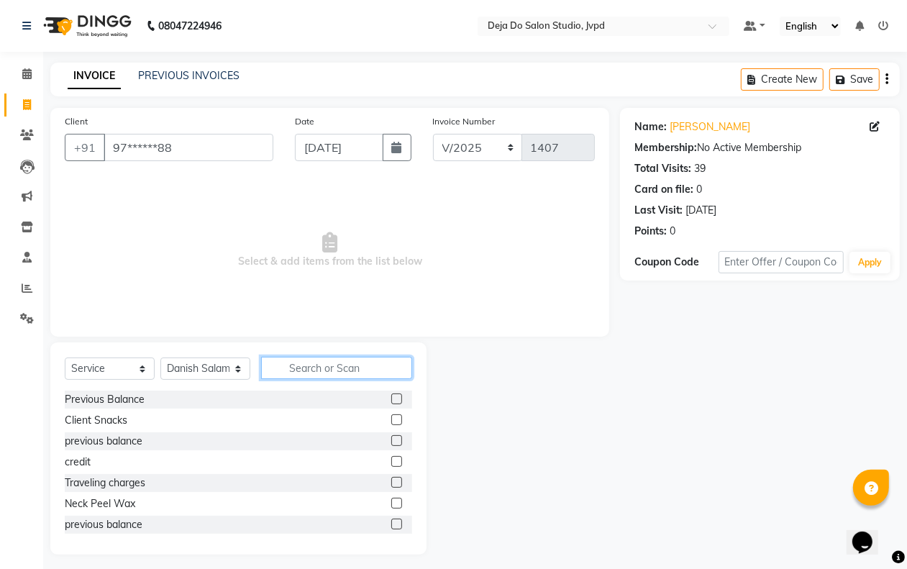
click at [365, 361] on input "text" at bounding box center [336, 368] width 151 height 22
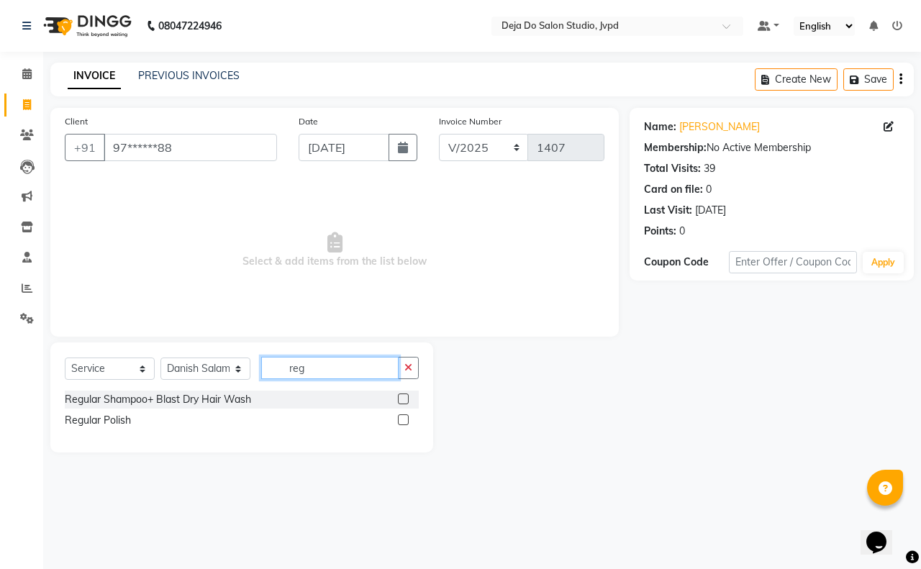
type input "reg"
click at [401, 401] on label at bounding box center [403, 399] width 11 height 11
click at [401, 401] on input "checkbox" at bounding box center [402, 399] width 9 height 9
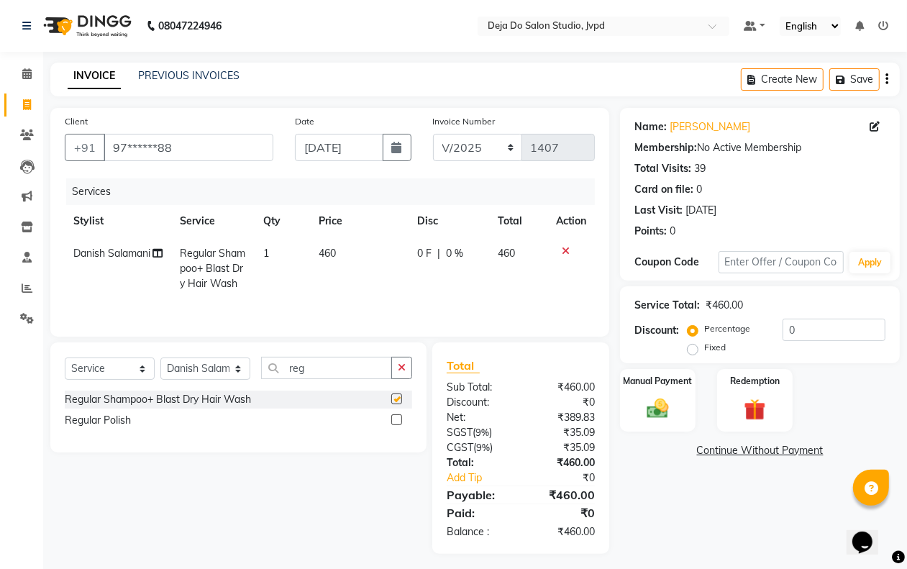
checkbox input "false"
click at [328, 235] on th "Price" at bounding box center [359, 221] width 99 height 32
click at [333, 249] on span "460" at bounding box center [327, 253] width 17 height 13
select select "62497"
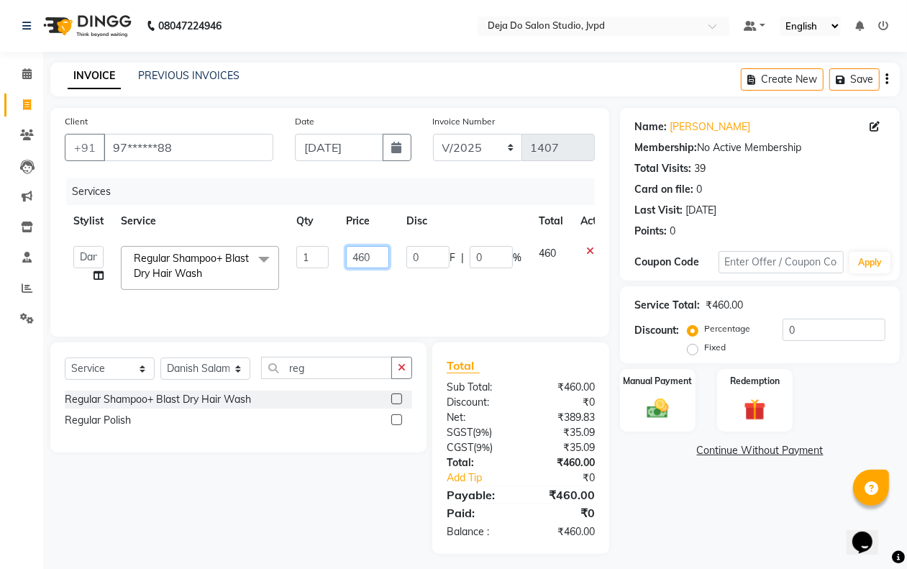
click at [361, 250] on input "460" at bounding box center [367, 257] width 43 height 22
type input "500"
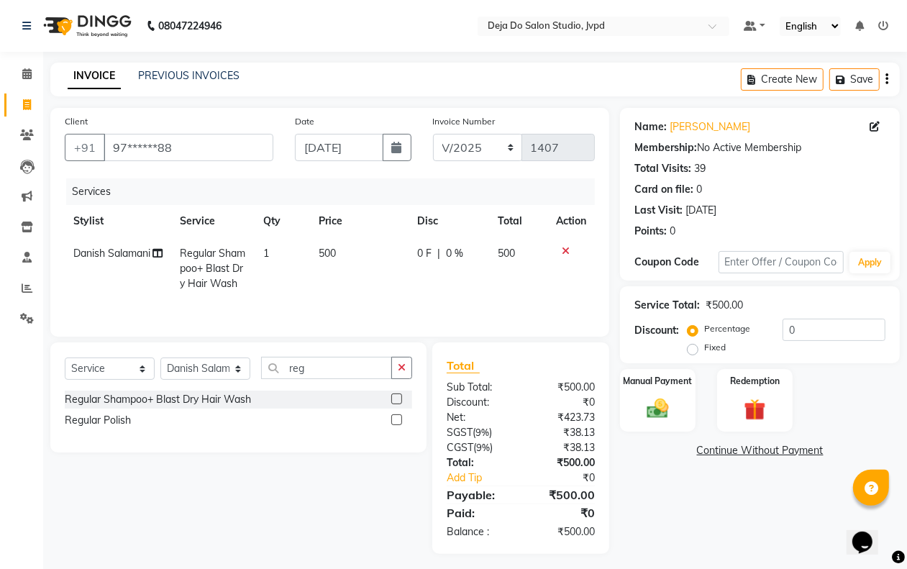
click at [317, 275] on tr "Danish Salamani Regular Shampoo+ Blast Dry Hair Wash 1 500 0 F | 0 % 500" at bounding box center [330, 268] width 530 height 63
drag, startPoint x: 104, startPoint y: 378, endPoint x: 106, endPoint y: 390, distance: 11.7
click at [104, 379] on select "Select Service Product Membership Package Voucher Prepaid Gift Card" at bounding box center [110, 369] width 90 height 22
select select "membership"
click at [65, 375] on select "Select Service Product Membership Package Voucher Prepaid Gift Card" at bounding box center [110, 369] width 90 height 22
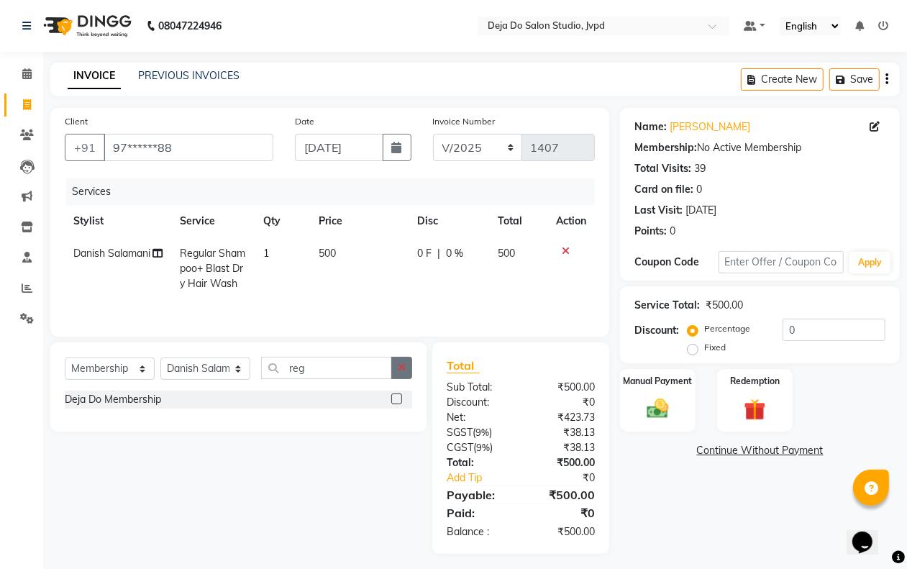
click at [392, 379] on button "button" at bounding box center [401, 368] width 21 height 22
click at [397, 404] on label at bounding box center [396, 399] width 11 height 11
click at [397, 404] on input "checkbox" at bounding box center [395, 399] width 9 height 9
select select "select"
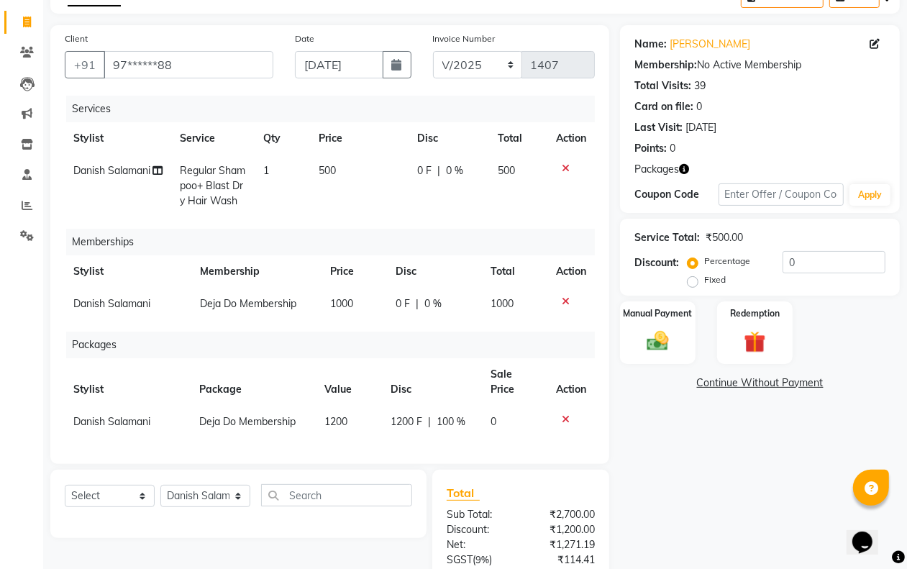
scroll to position [222, 0]
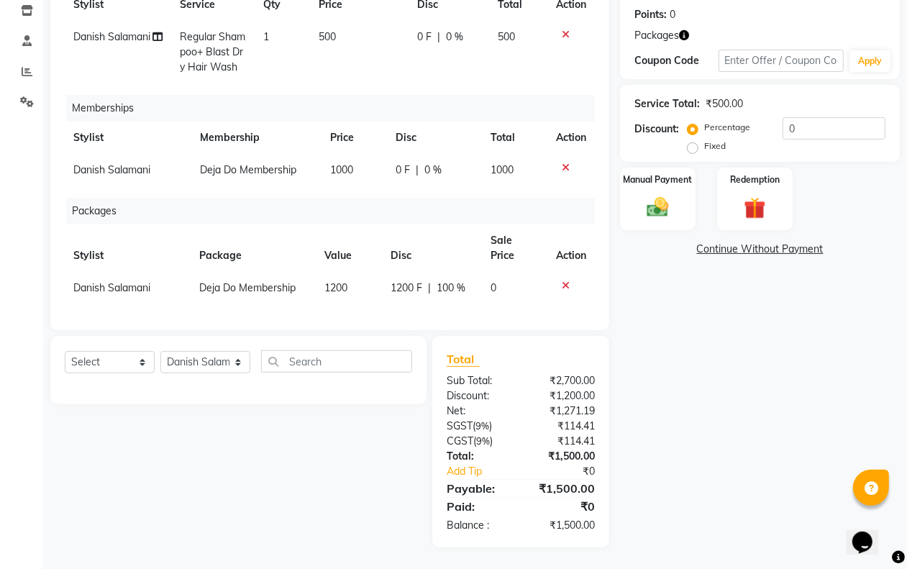
drag, startPoint x: 554, startPoint y: 271, endPoint x: 543, endPoint y: 259, distance: 15.8
click at [547, 272] on td at bounding box center [570, 288] width 47 height 32
click at [562, 281] on icon at bounding box center [566, 286] width 8 height 10
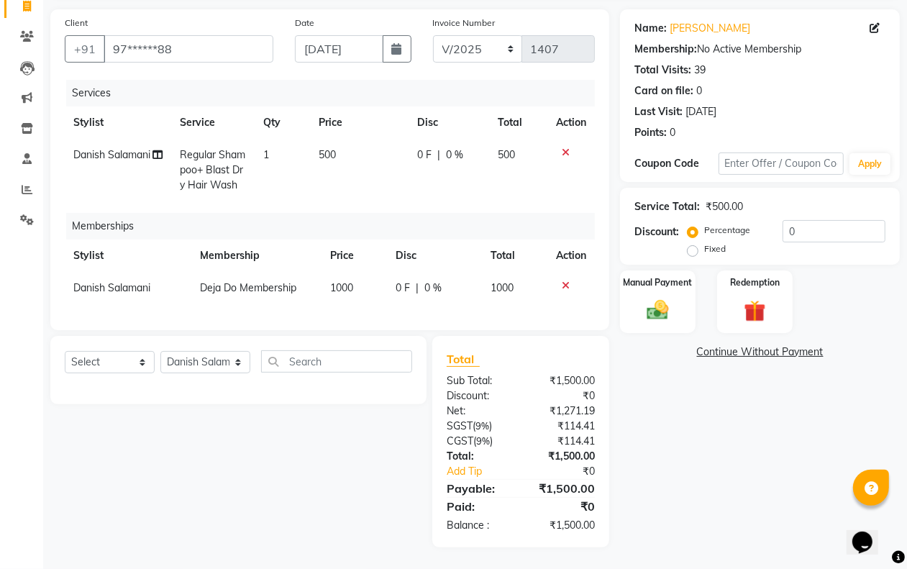
scroll to position [113, 0]
click at [814, 220] on input "0" at bounding box center [834, 231] width 103 height 22
type input "15"
click at [842, 419] on div "Name: Sana Godhrawala Membership: No Active Membership Total Visits: 39 Card on…" at bounding box center [765, 278] width 291 height 538
click at [653, 275] on label "Manual Payment" at bounding box center [658, 282] width 72 height 14
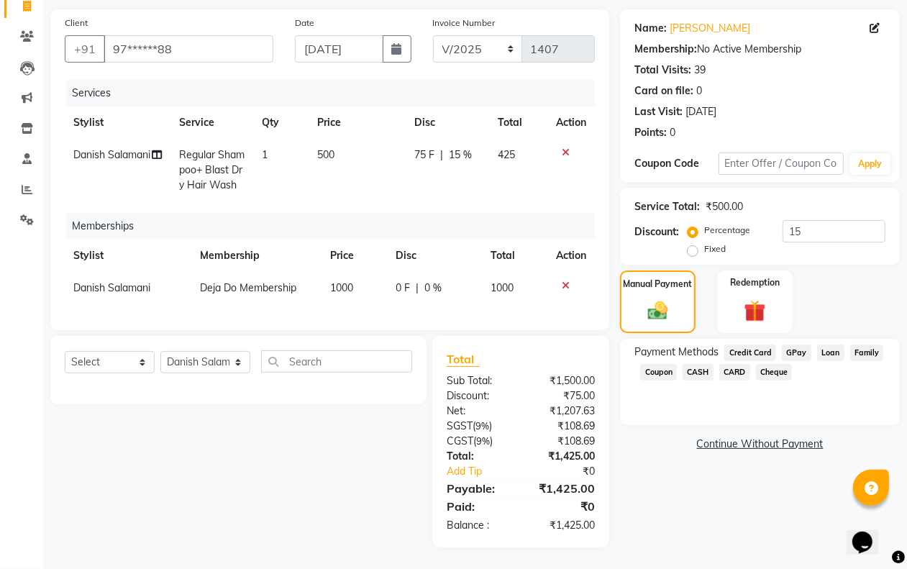
click at [696, 364] on span "CASH" at bounding box center [698, 372] width 31 height 17
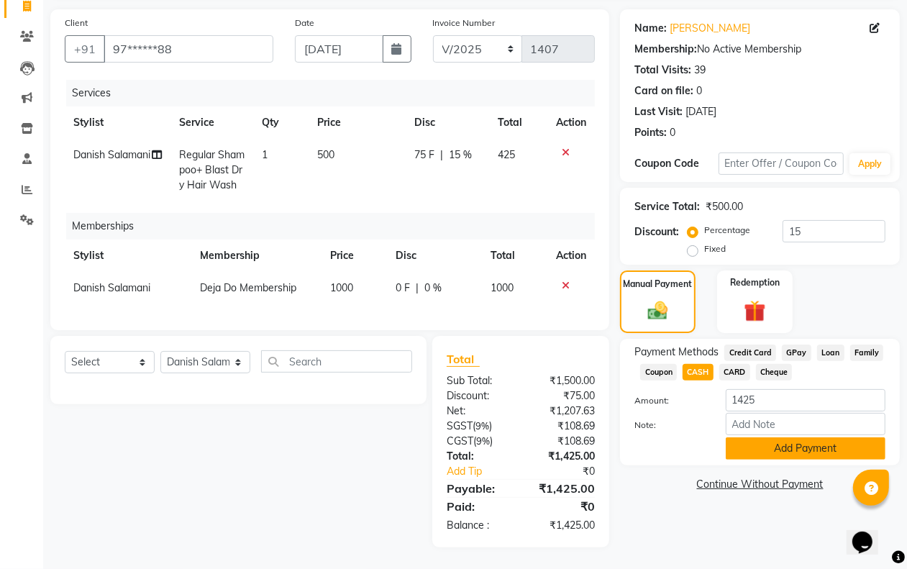
click at [743, 437] on button "Add Payment" at bounding box center [806, 448] width 160 height 22
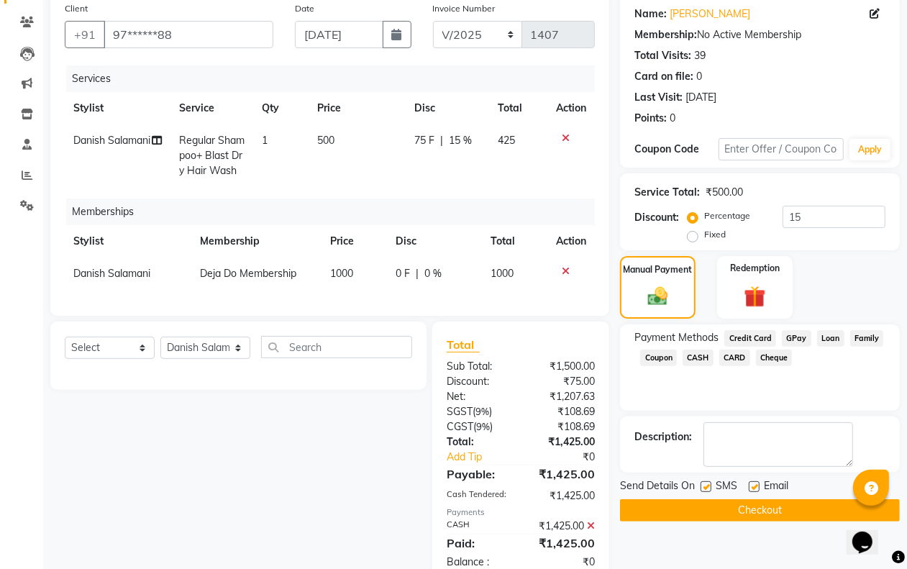
click at [735, 504] on button "Checkout" at bounding box center [760, 510] width 280 height 22
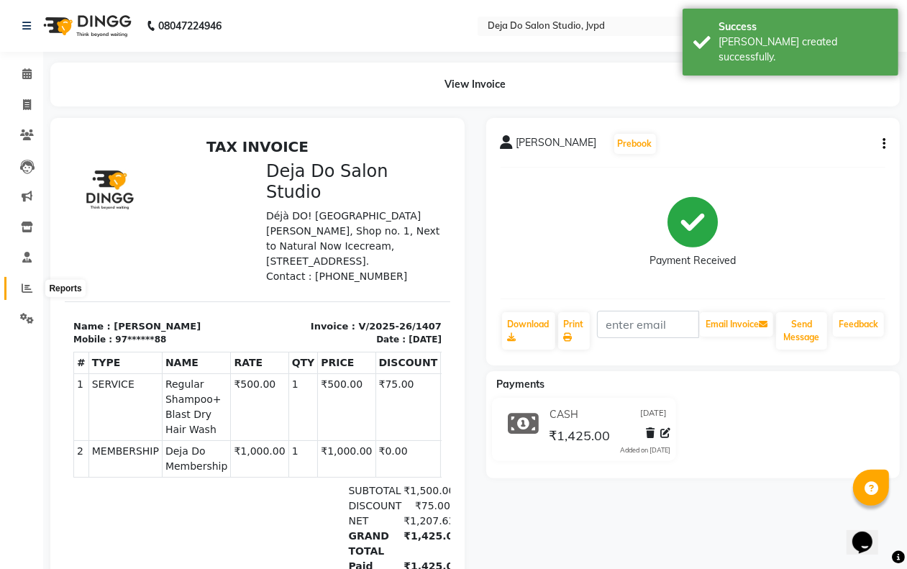
click at [19, 285] on span at bounding box center [26, 289] width 25 height 17
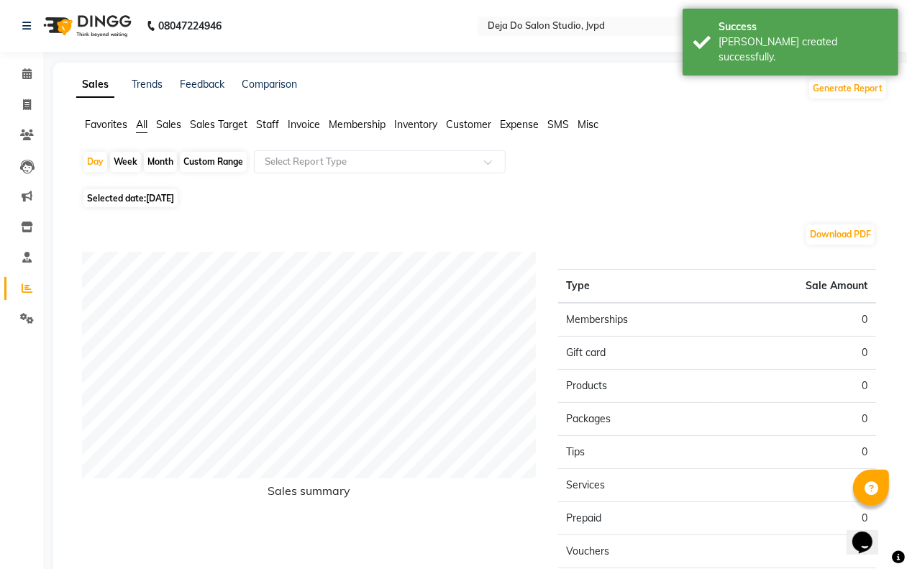
click at [178, 191] on span "Selected date: 04-09-2025" at bounding box center [130, 198] width 94 height 18
select select "9"
select select "2025"
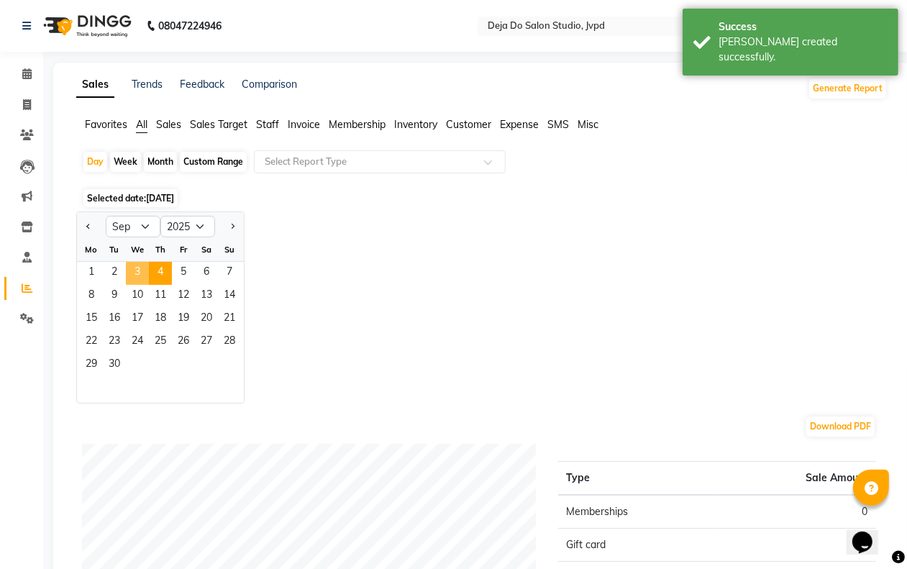
click at [135, 268] on span "3" at bounding box center [137, 273] width 23 height 23
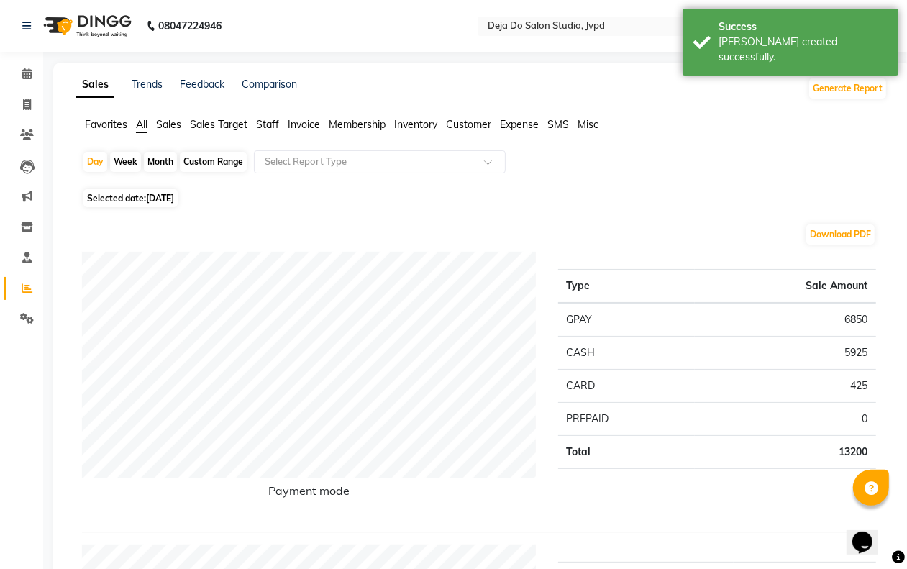
click at [515, 225] on div "Download PDF" at bounding box center [479, 234] width 794 height 23
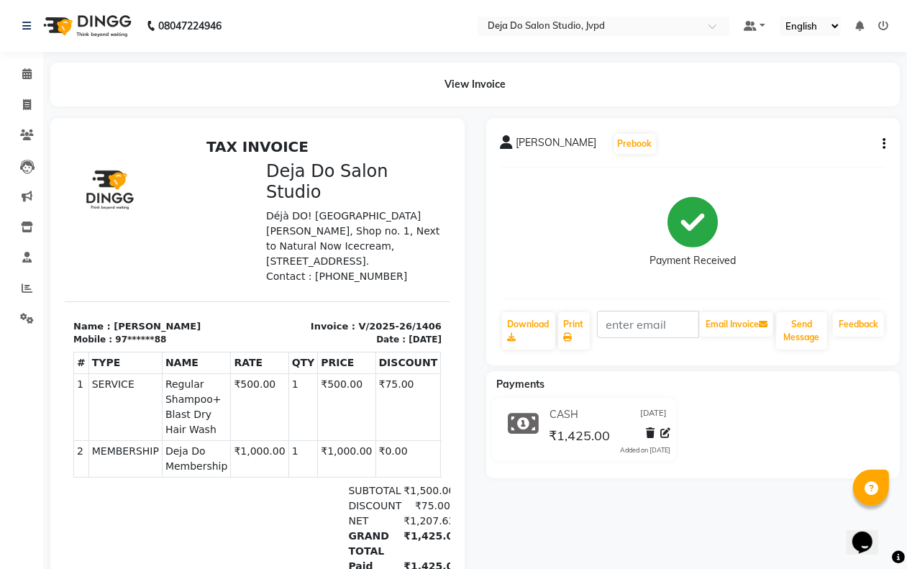
click at [885, 137] on button "button" at bounding box center [881, 144] width 9 height 15
click at [832, 146] on div "Edit Item Staff" at bounding box center [812, 144] width 99 height 18
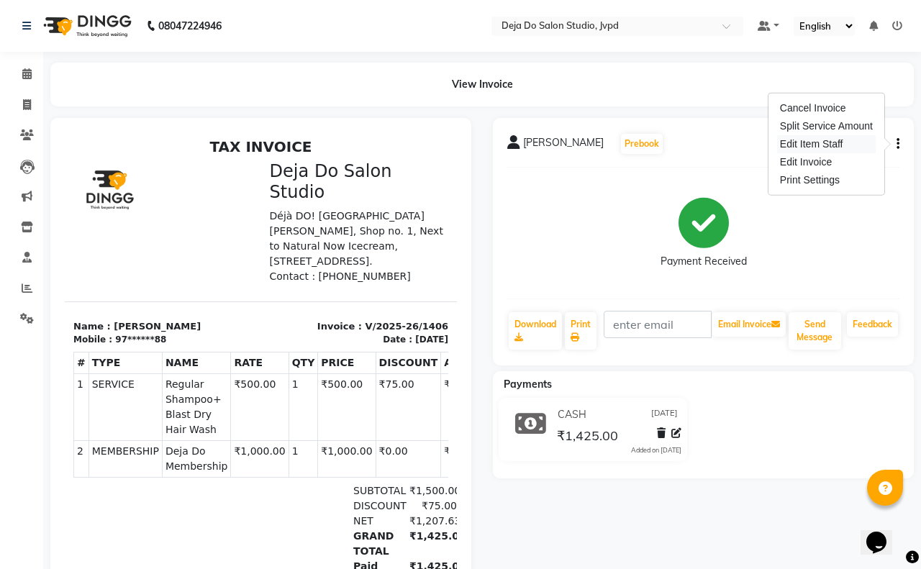
select select "62497"
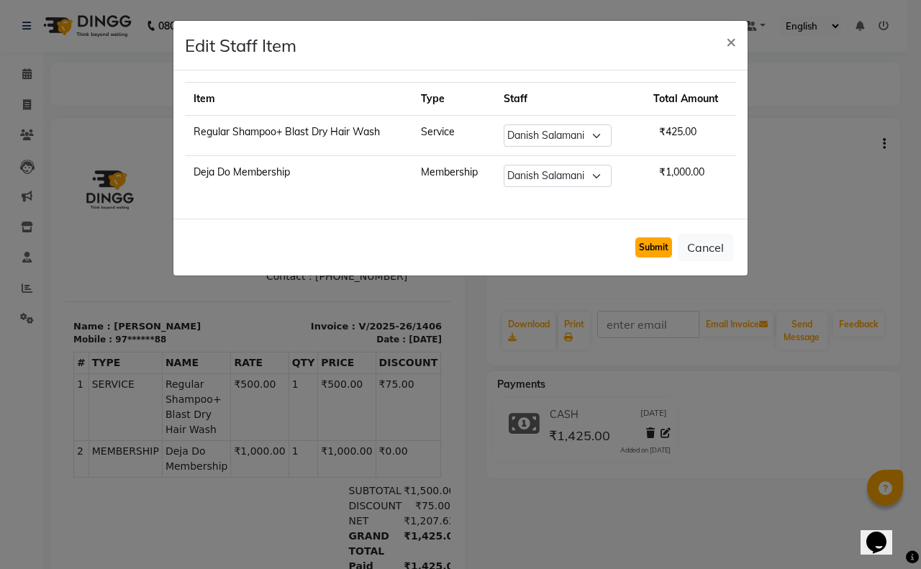
click at [658, 253] on button "Submit" at bounding box center [653, 247] width 37 height 20
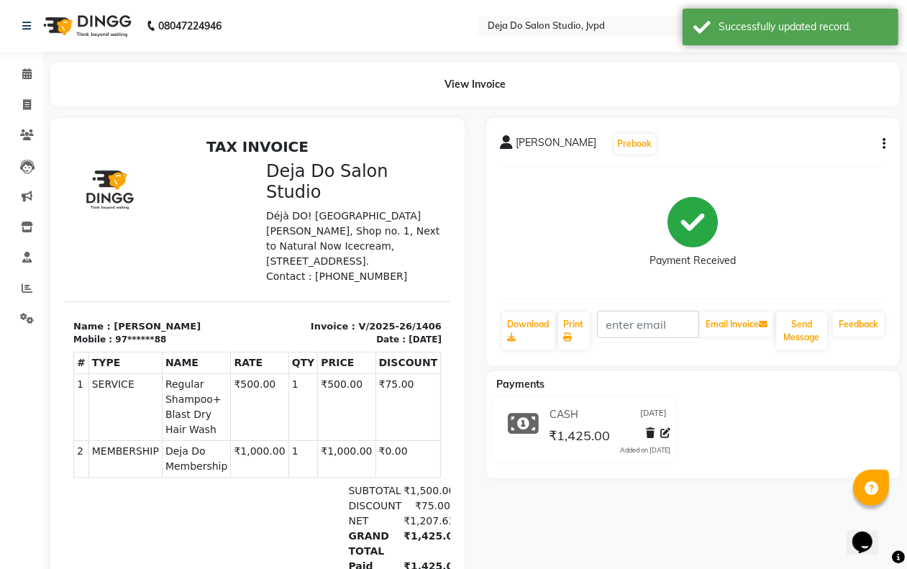
click at [882, 139] on button "button" at bounding box center [881, 144] width 9 height 15
click at [847, 159] on div "Edit Invoice" at bounding box center [812, 162] width 99 height 18
select select "service"
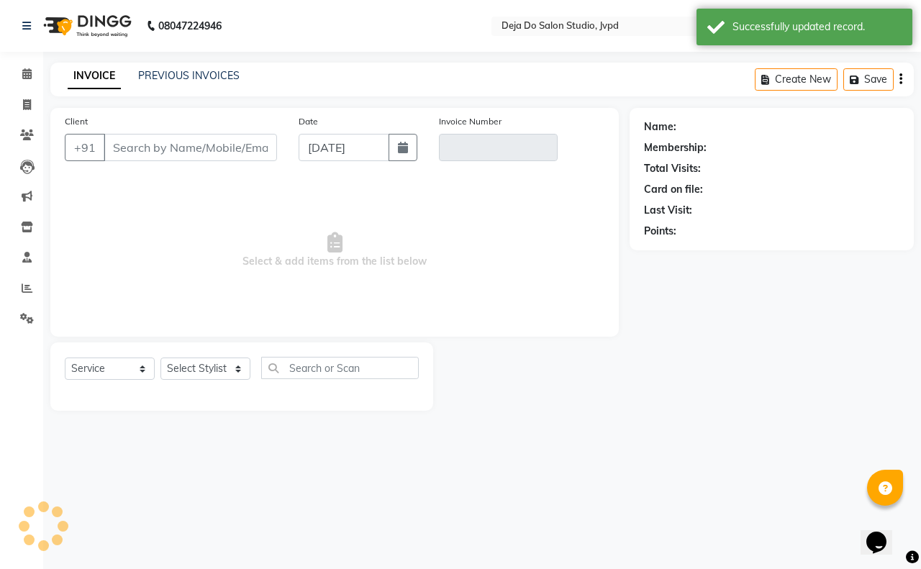
type input "97******88"
type input "V/2025-26/1406"
select select "1: Object"
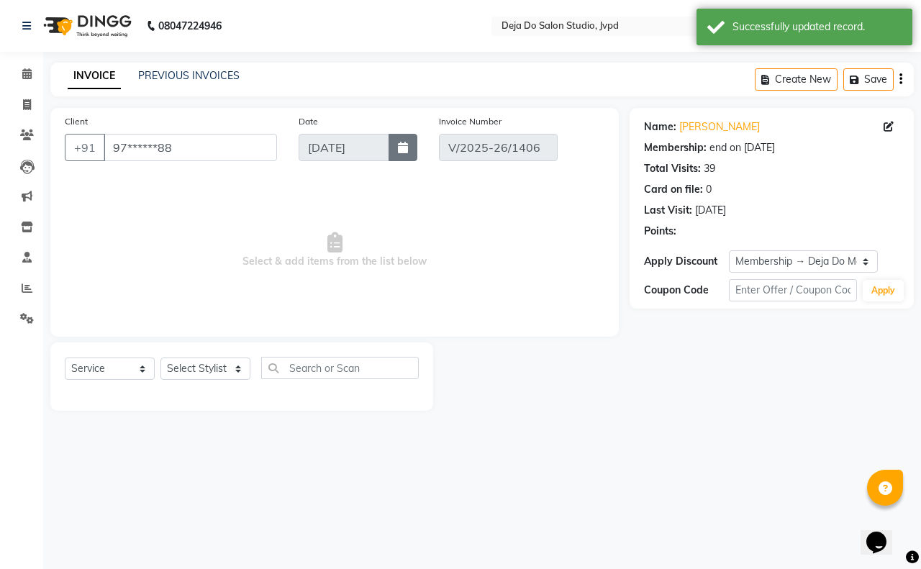
select select "select"
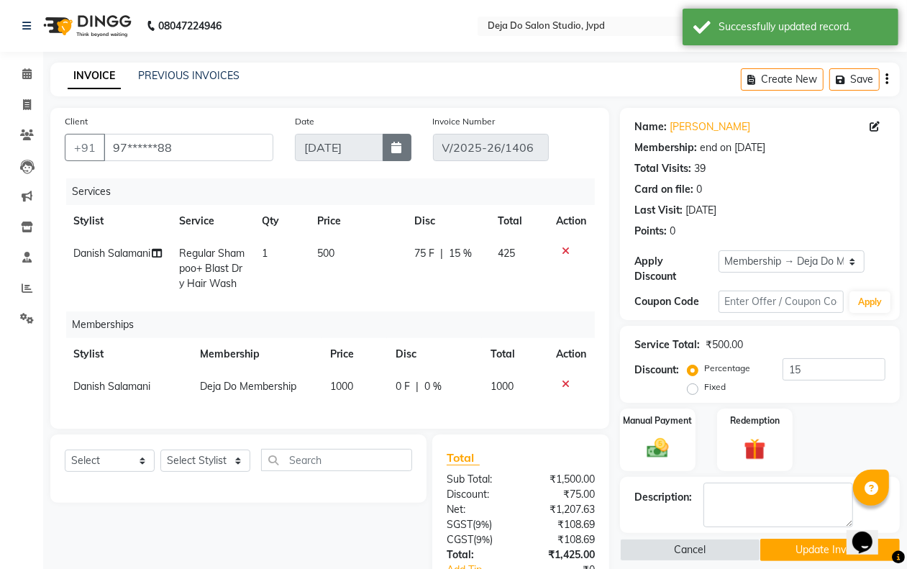
click at [396, 137] on button "button" at bounding box center [397, 147] width 29 height 27
select select "9"
select select "2025"
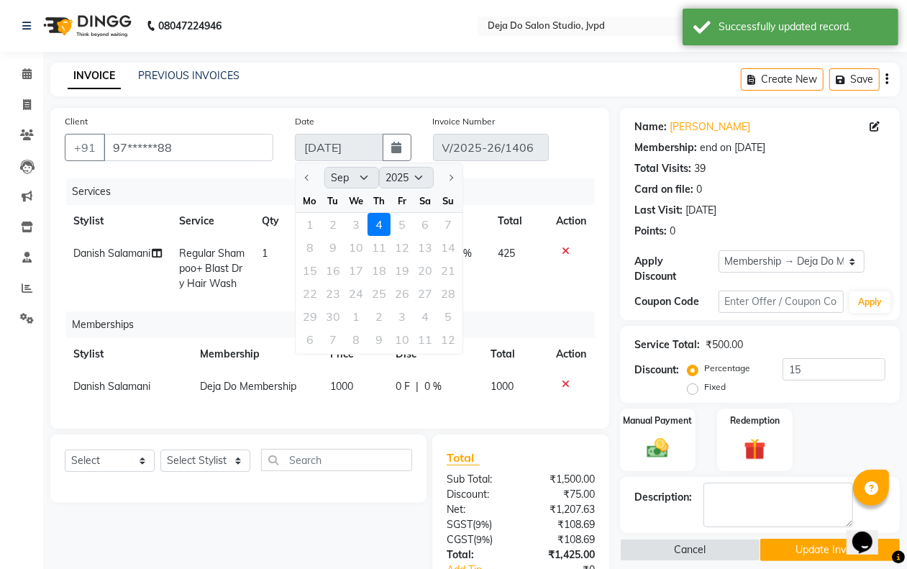
click at [351, 221] on div "1 2 3 4 5 6 7" at bounding box center [379, 224] width 167 height 23
drag, startPoint x: 350, startPoint y: 217, endPoint x: 356, endPoint y: 213, distance: 7.8
click at [351, 216] on div "1 2 3 4 5 6 7" at bounding box center [379, 224] width 167 height 23
click at [399, 59] on div "08047224946 Select Location × Deja Do Salon Studio, Jvpd Default Panel My Panel…" at bounding box center [453, 359] width 907 height 719
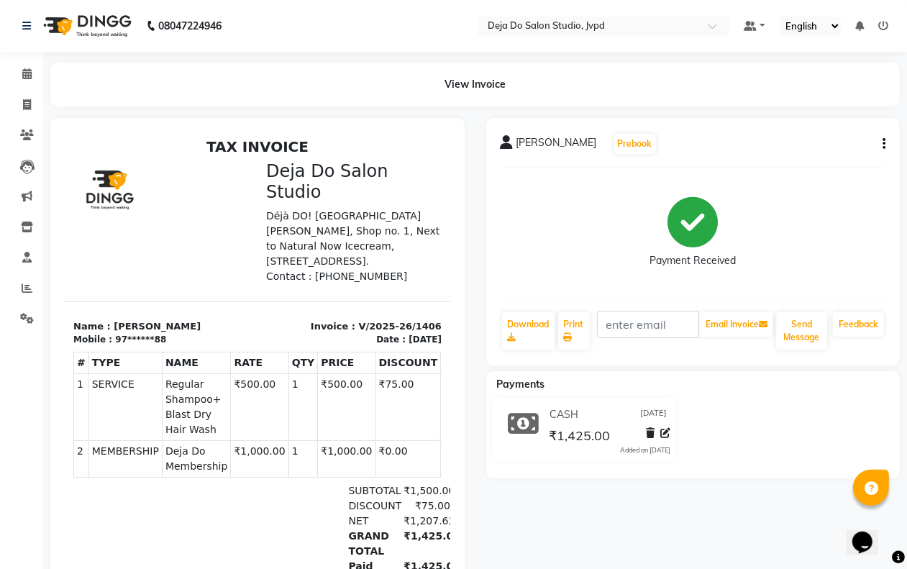
click at [886, 146] on div "[PERSON_NAME] Prebook Payment Received Download Print Email Invoice Send Messag…" at bounding box center [693, 241] width 414 height 247
click at [883, 144] on icon "button" at bounding box center [884, 144] width 3 height 1
click at [819, 101] on div "Cancel Invoice" at bounding box center [812, 108] width 99 height 18
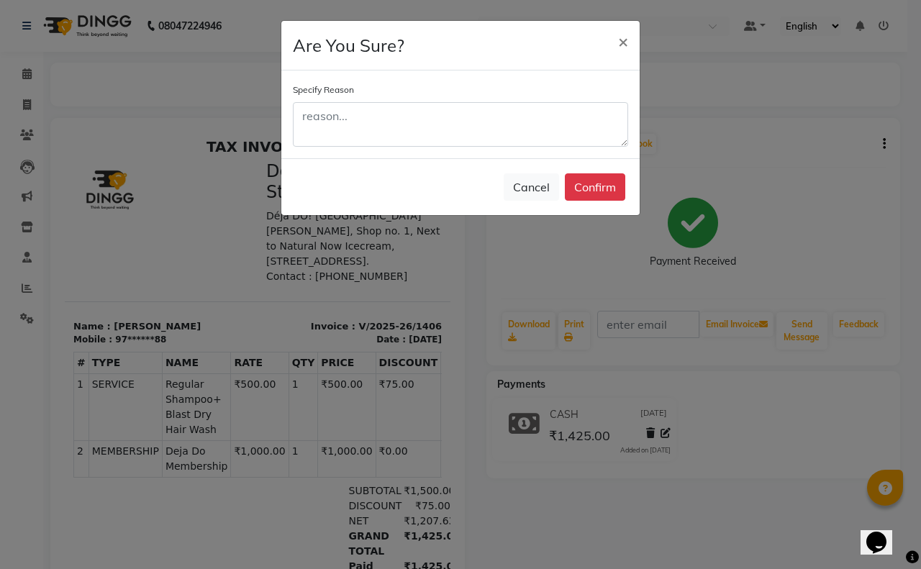
click at [596, 173] on div "Cancel Confirm" at bounding box center [460, 186] width 358 height 57
click at [599, 181] on button "Confirm" at bounding box center [595, 186] width 60 height 27
